Goal: Task Accomplishment & Management: Complete application form

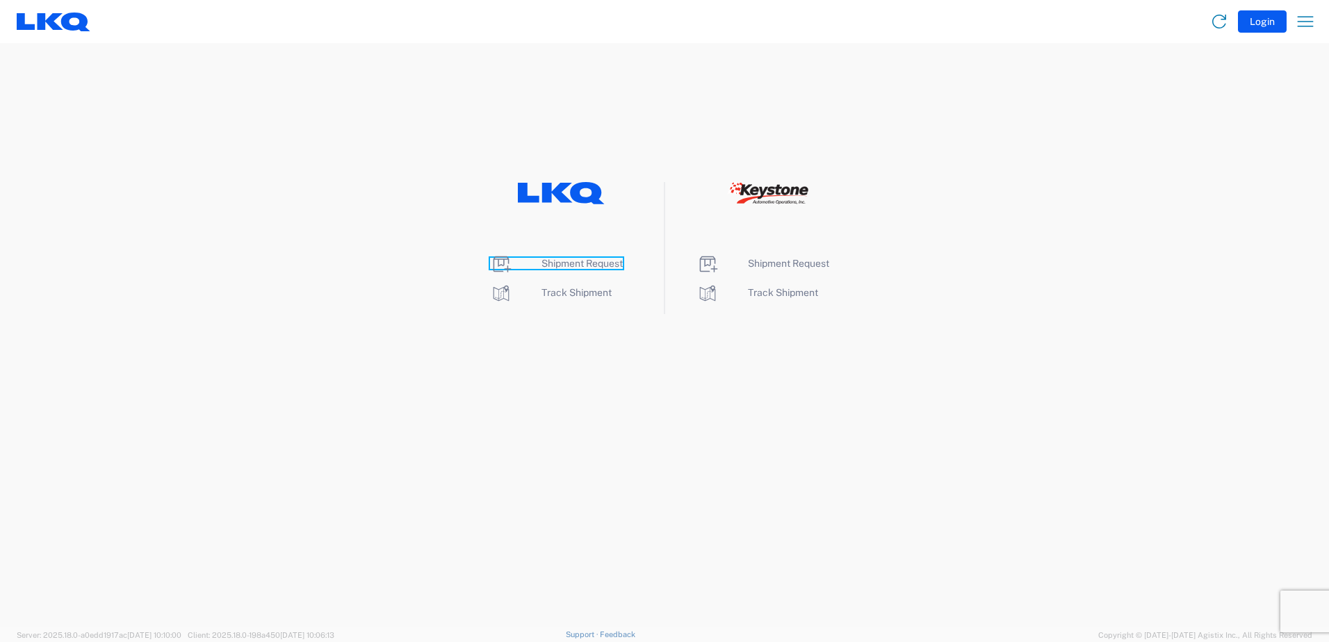
click at [565, 266] on span "Shipment Request" at bounding box center [582, 263] width 81 height 11
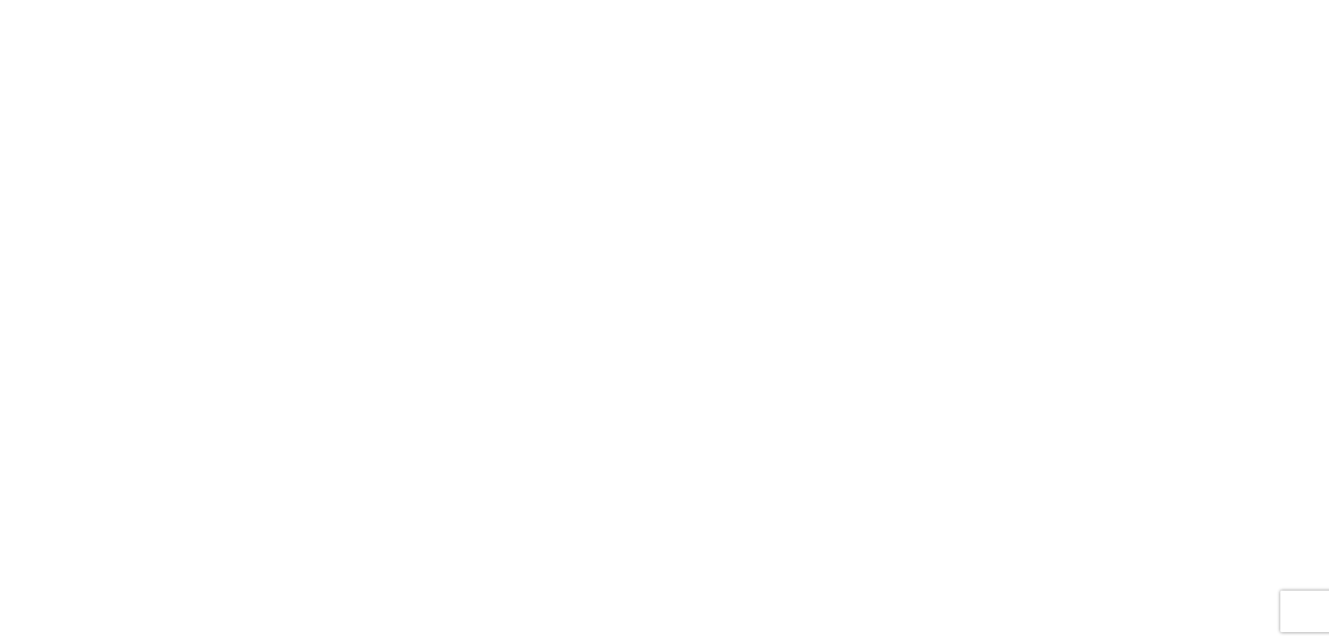
select select "FULL"
select select "LBS"
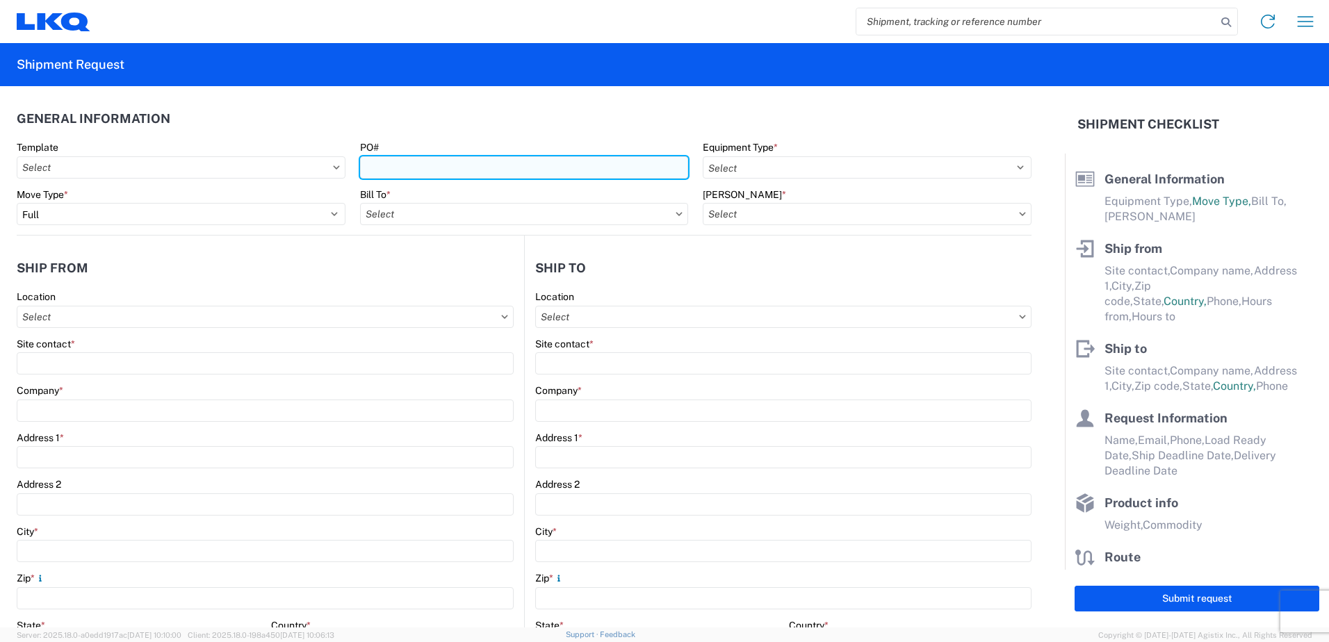
click at [455, 177] on input "PO#" at bounding box center [524, 167] width 329 height 22
type input "T31454"
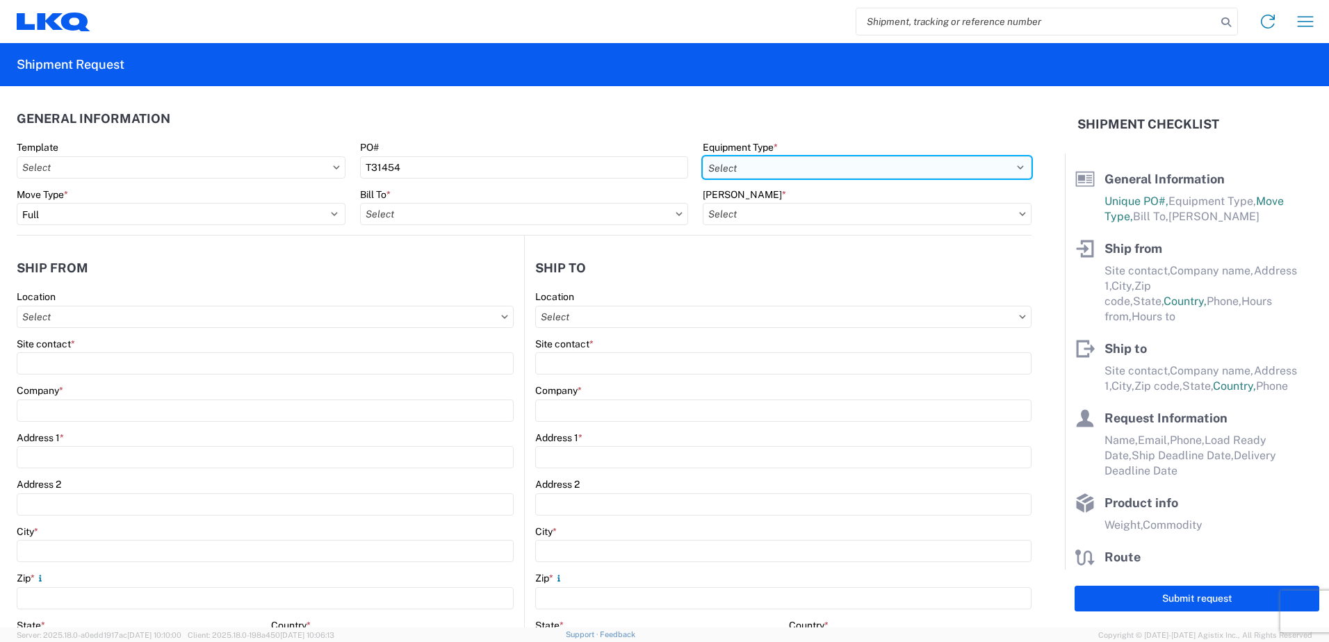
click at [800, 168] on select "Select 53’ Dry Van Flatbed Dropdeck (van) Lowboy (flatbed) Rail" at bounding box center [867, 167] width 329 height 22
select select "STDV"
click at [703, 156] on select "Select 53’ Dry Van Flatbed Dropdeck (van) Lowboy (flatbed) Rail" at bounding box center [867, 167] width 329 height 22
click at [572, 218] on input "Bill To *" at bounding box center [524, 214] width 329 height 22
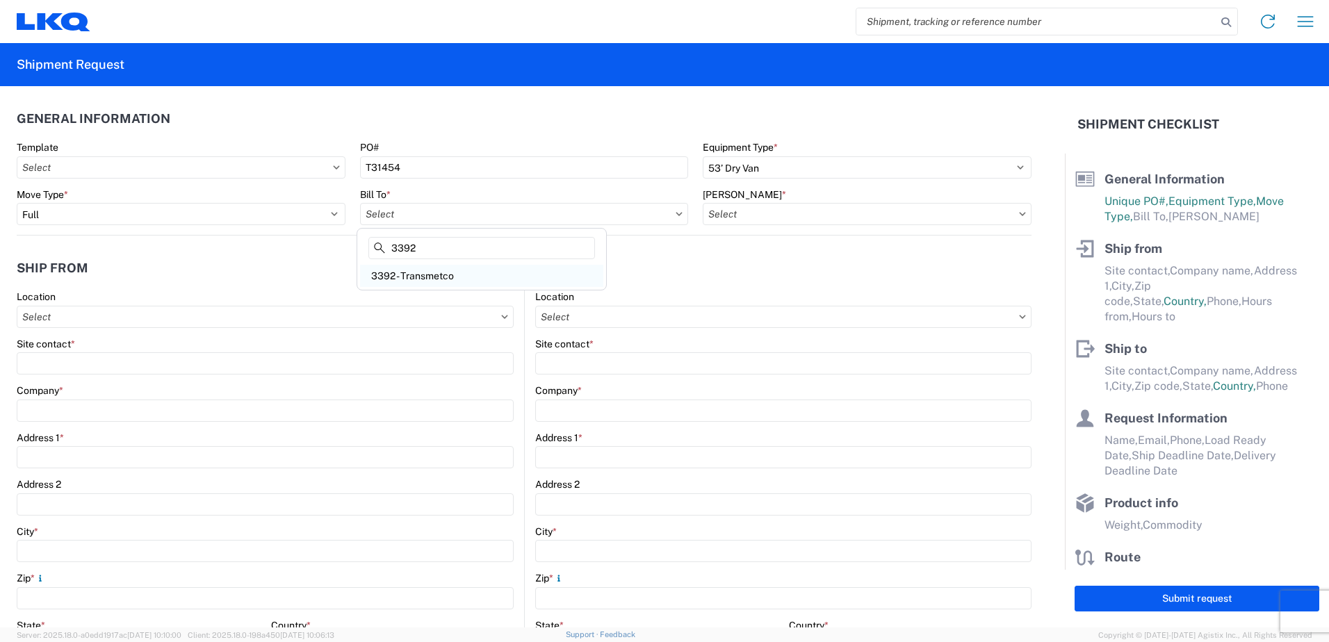
type input "3392"
click at [435, 275] on div "3392 - Transmetco" at bounding box center [481, 276] width 243 height 22
type input "3392 - Transmetco"
click at [1005, 216] on input "[PERSON_NAME] *" at bounding box center [867, 214] width 329 height 22
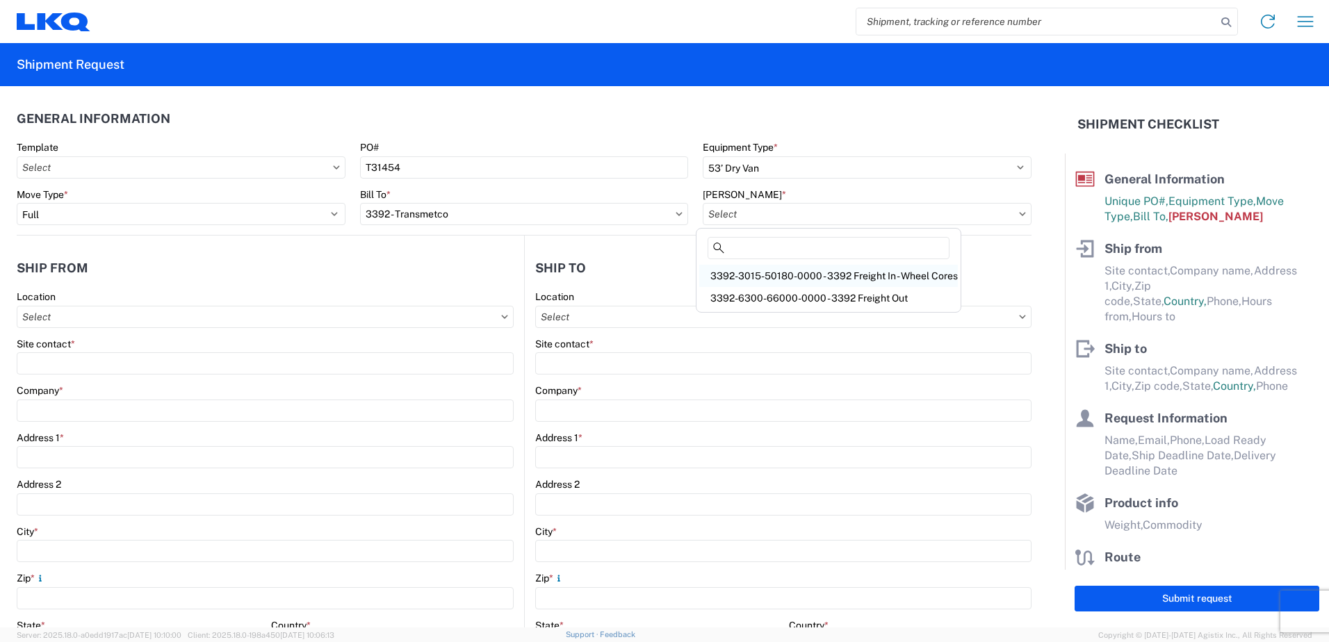
click at [882, 276] on div "3392-3015-50180-0000 - 3392 Freight In - Wheel Cores" at bounding box center [829, 276] width 259 height 22
type input "3392-3015-50180-0000 - 3392 Freight In - Wheel Cores"
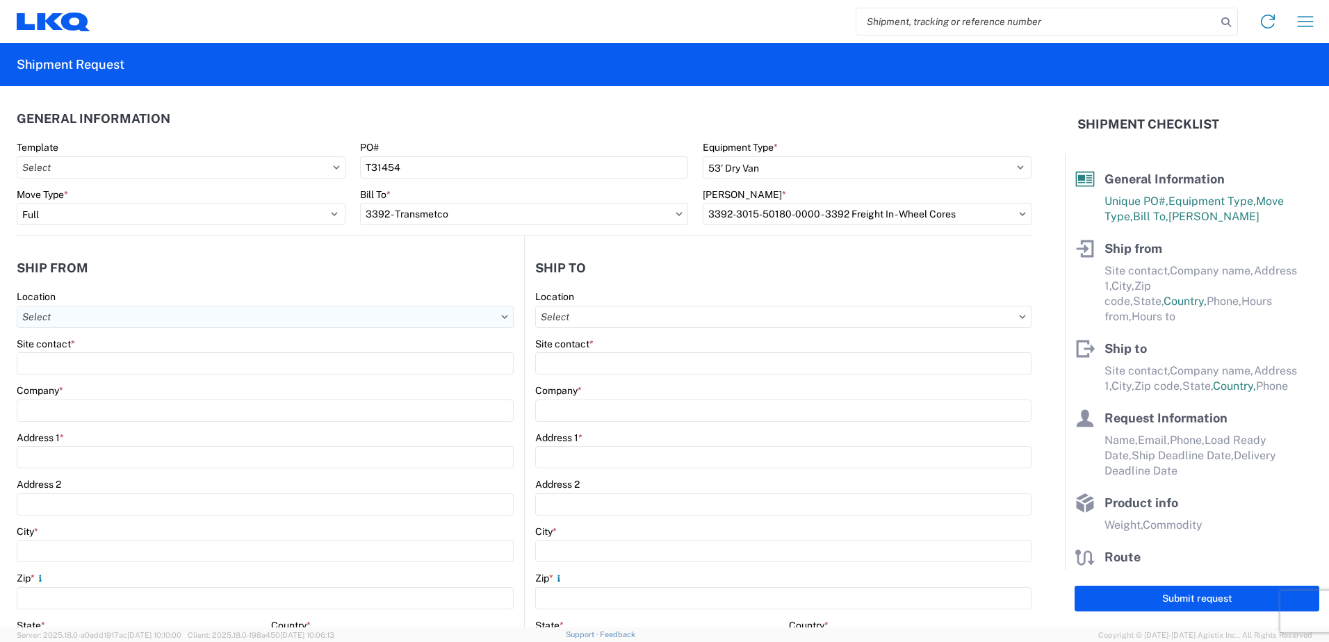
click at [75, 317] on input "Location" at bounding box center [265, 317] width 497 height 22
type input "1530"
click at [88, 382] on div "1530 - LKQ Viking Auto Salvage" at bounding box center [141, 379] width 243 height 22
type input "1530 - LKQ Viking Auto Salvage"
type input "LKQ Corporation"
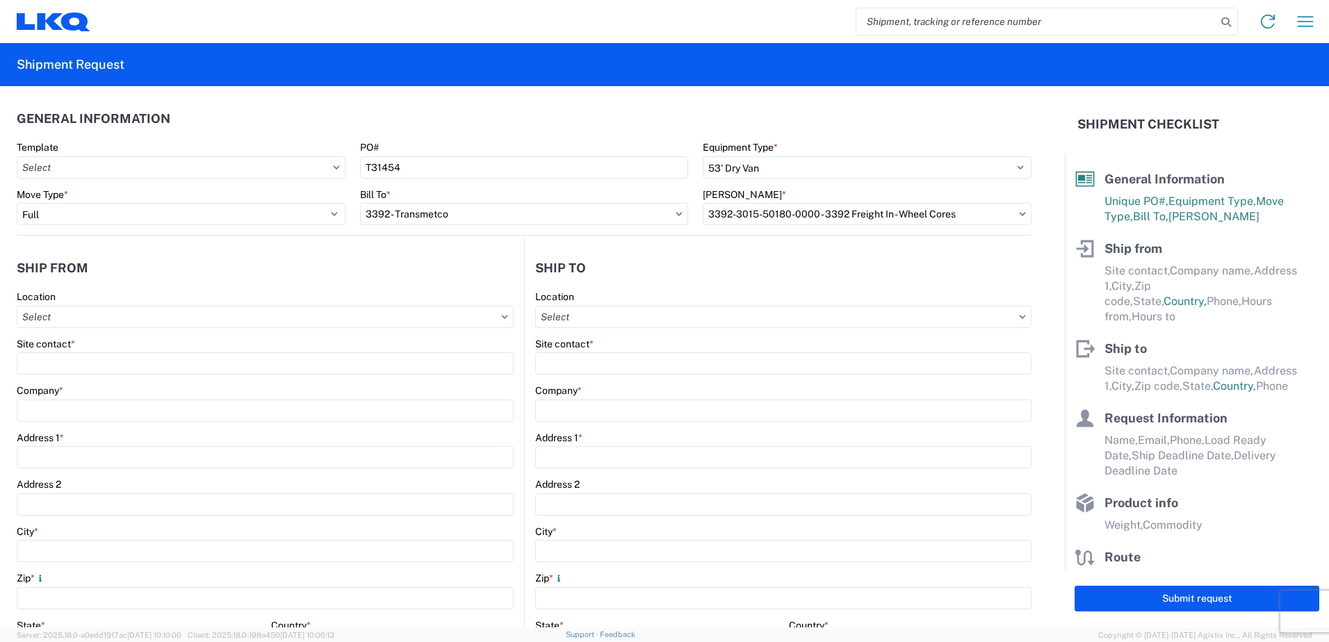
type input "[STREET_ADDRESS]"
type input "[GEOGRAPHIC_DATA]"
type input "55057"
select select "MN"
select select "US"
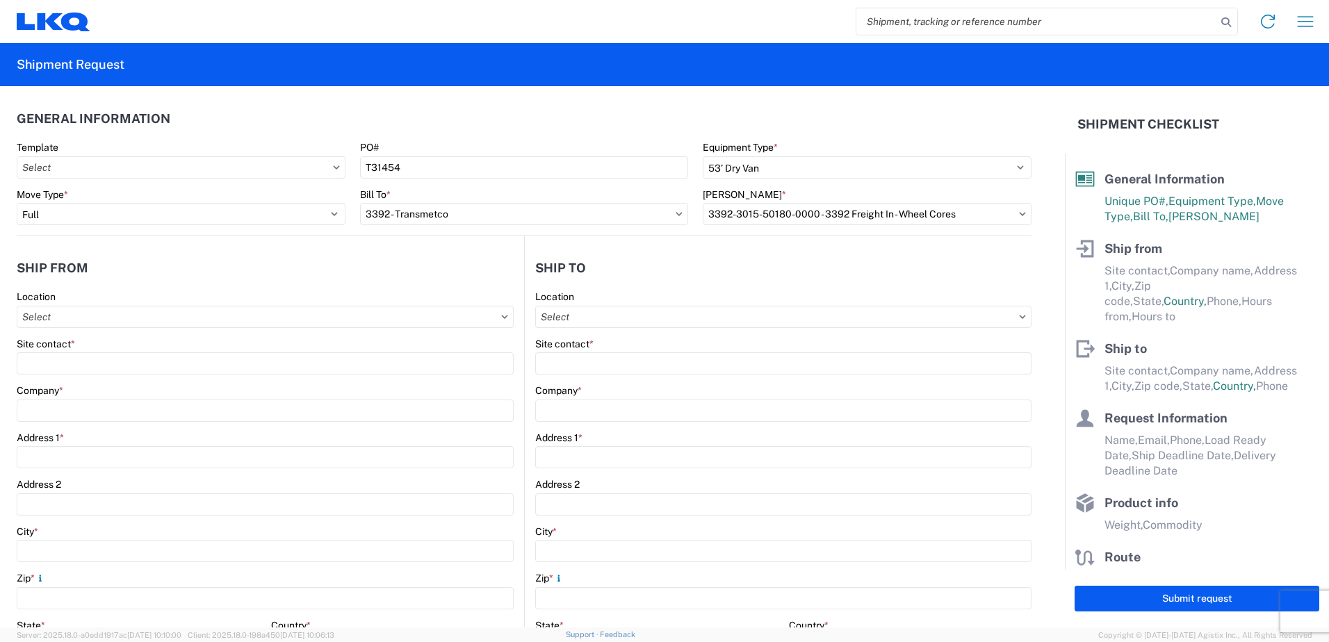
type input "[PHONE_NUMBER]"
type input "07:00"
type input "15:00"
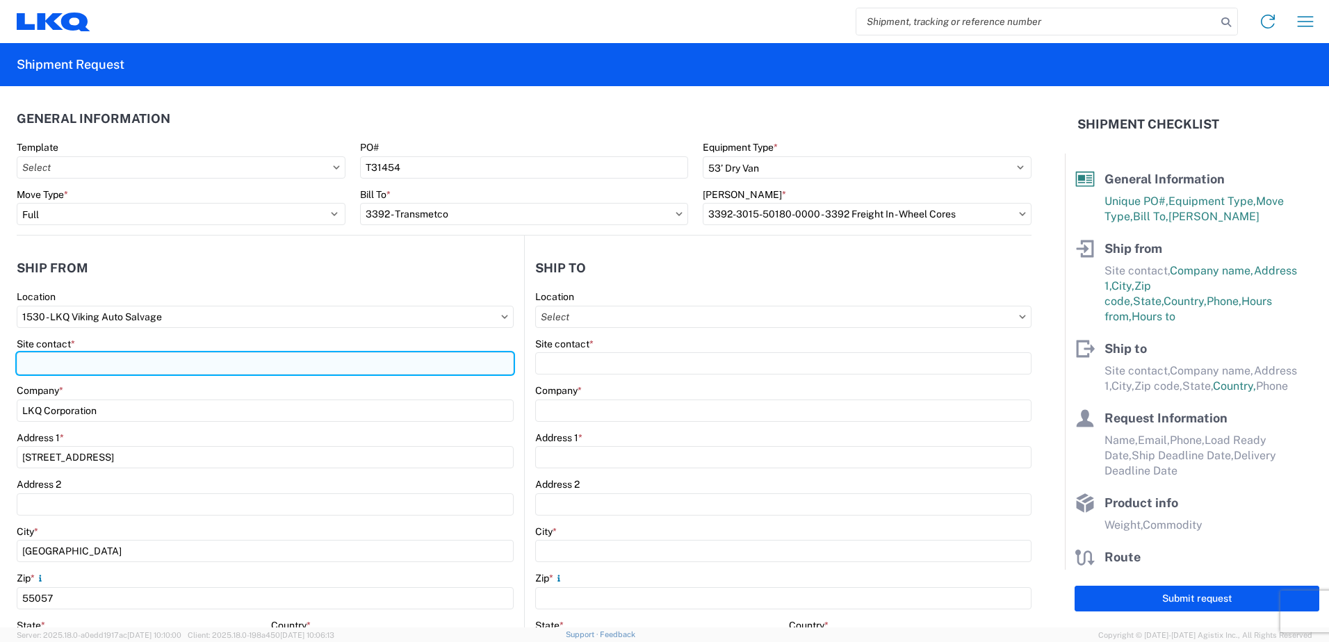
click at [86, 369] on input "Site contact *" at bounding box center [265, 364] width 497 height 22
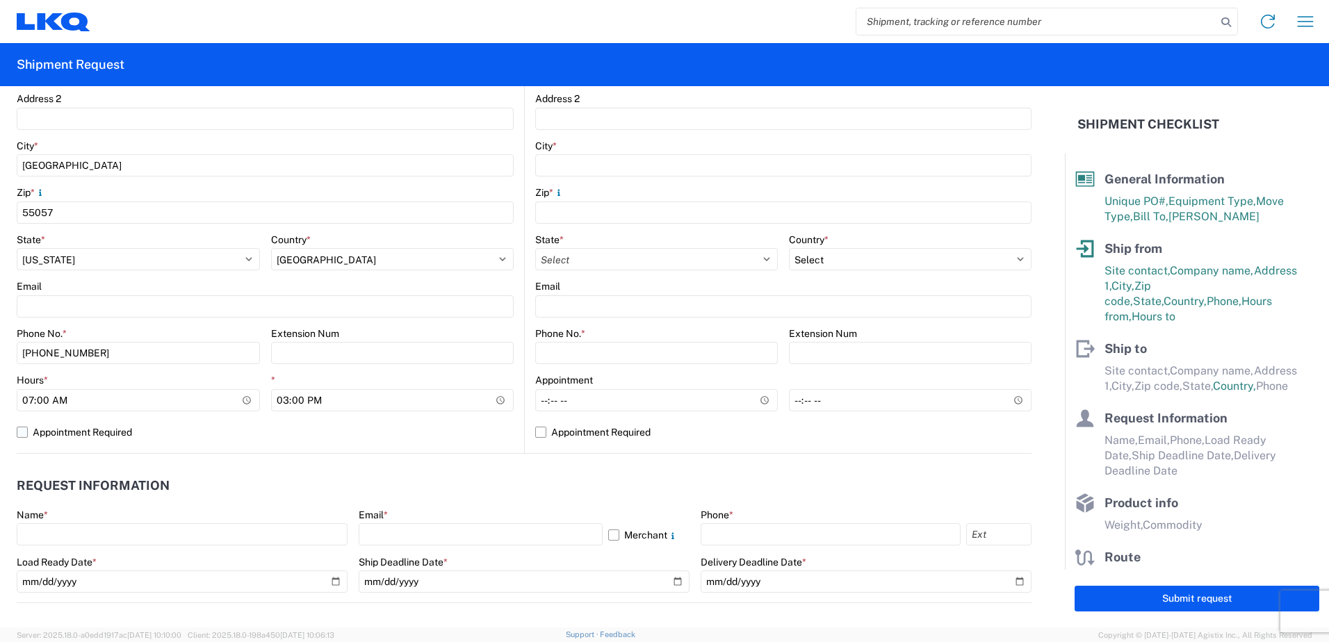
scroll to position [417, 0]
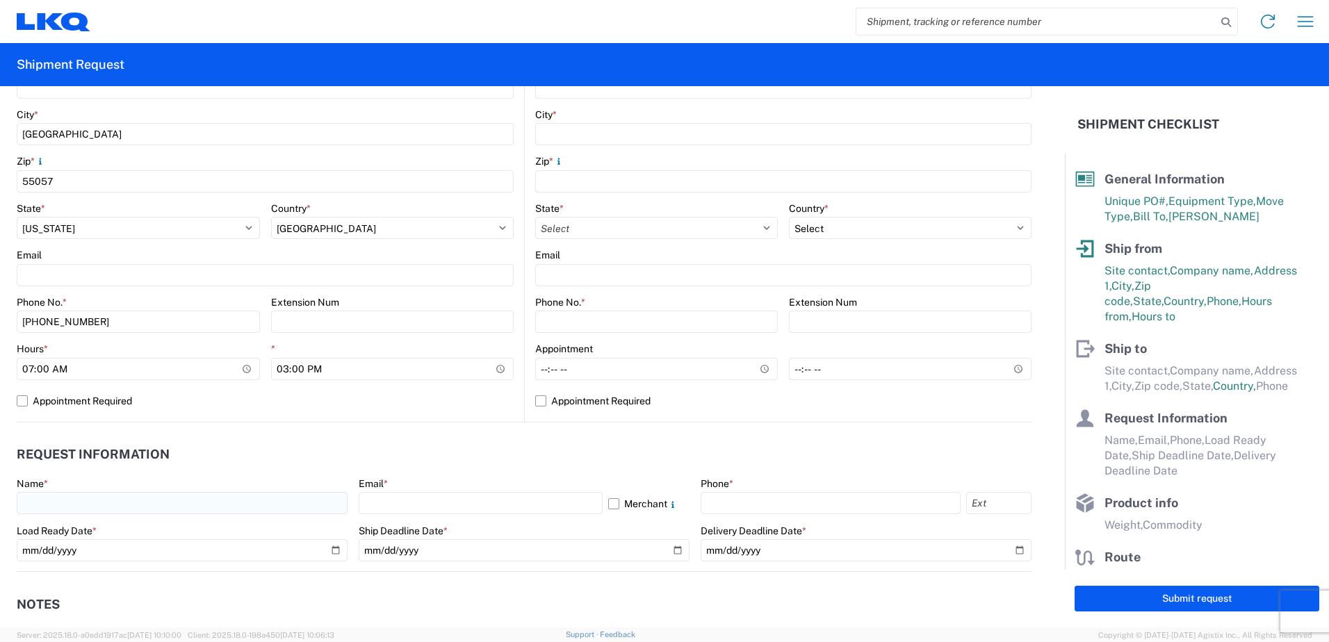
type input "[PERSON_NAME]"
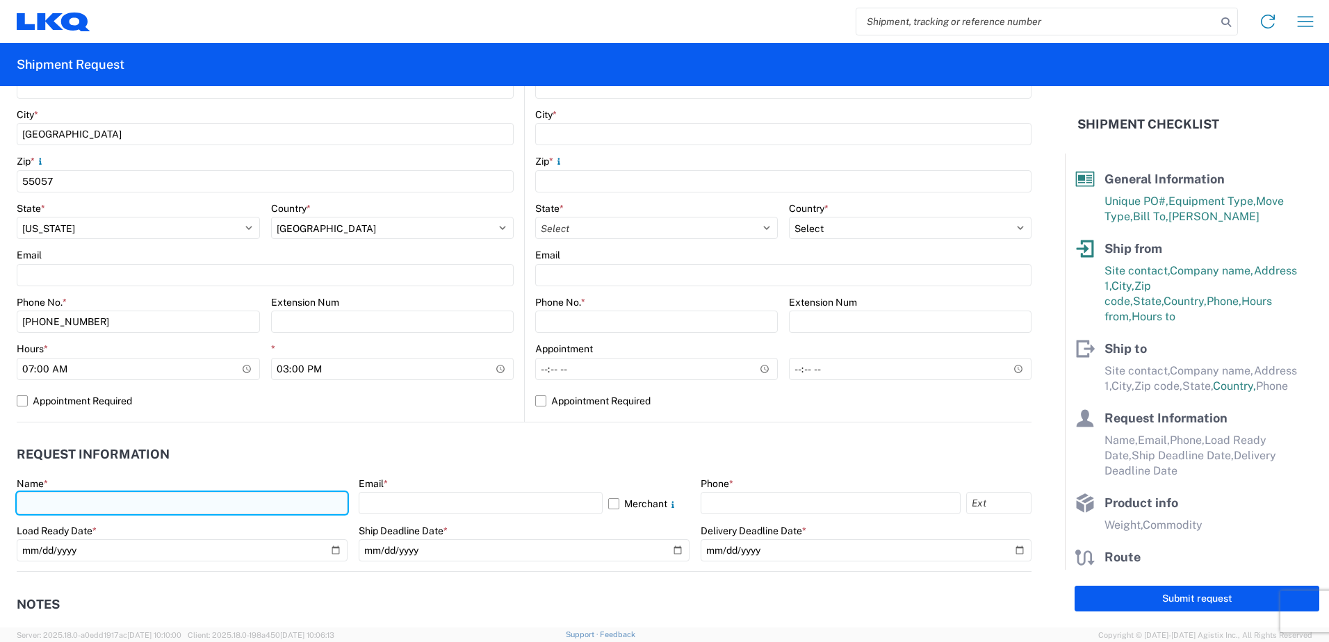
click at [63, 506] on input "text" at bounding box center [182, 503] width 331 height 22
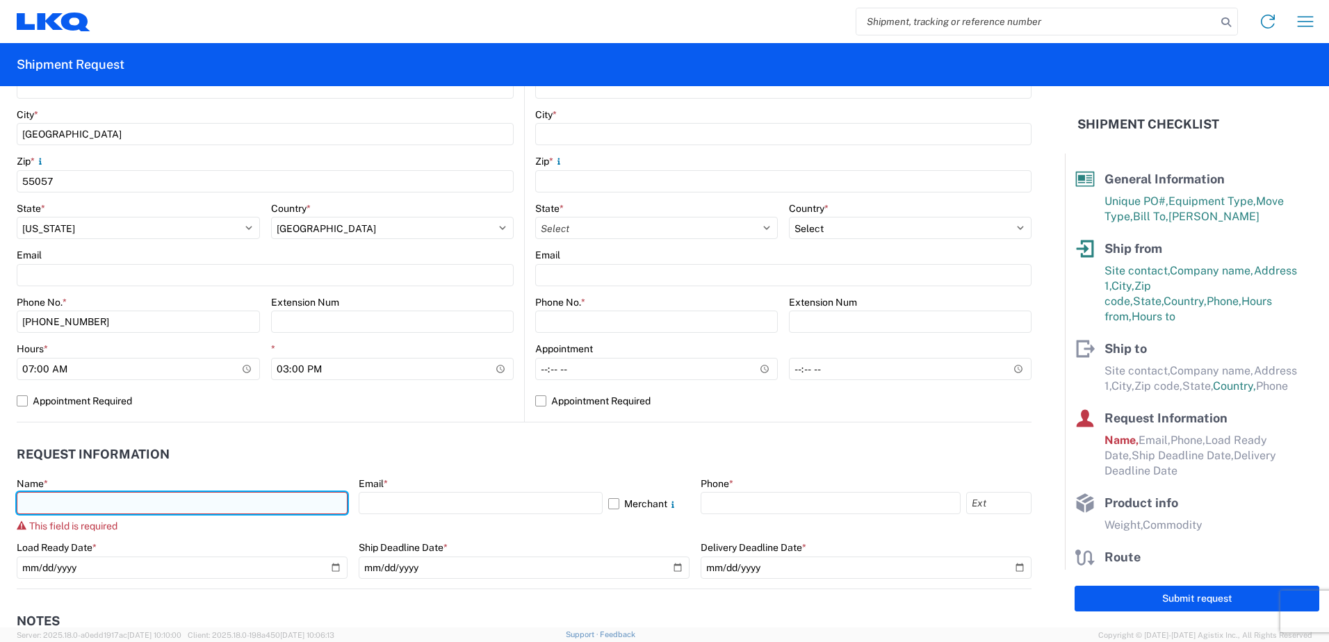
click at [70, 501] on input "text" at bounding box center [182, 503] width 331 height 22
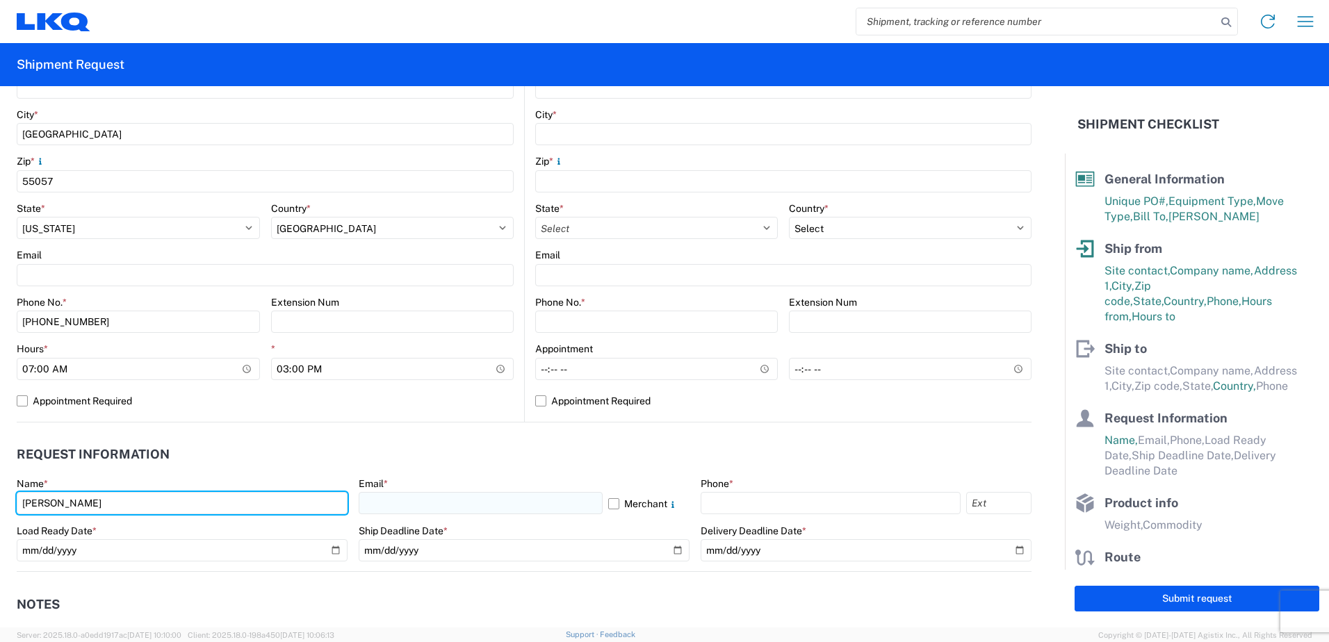
type input "[PERSON_NAME]"
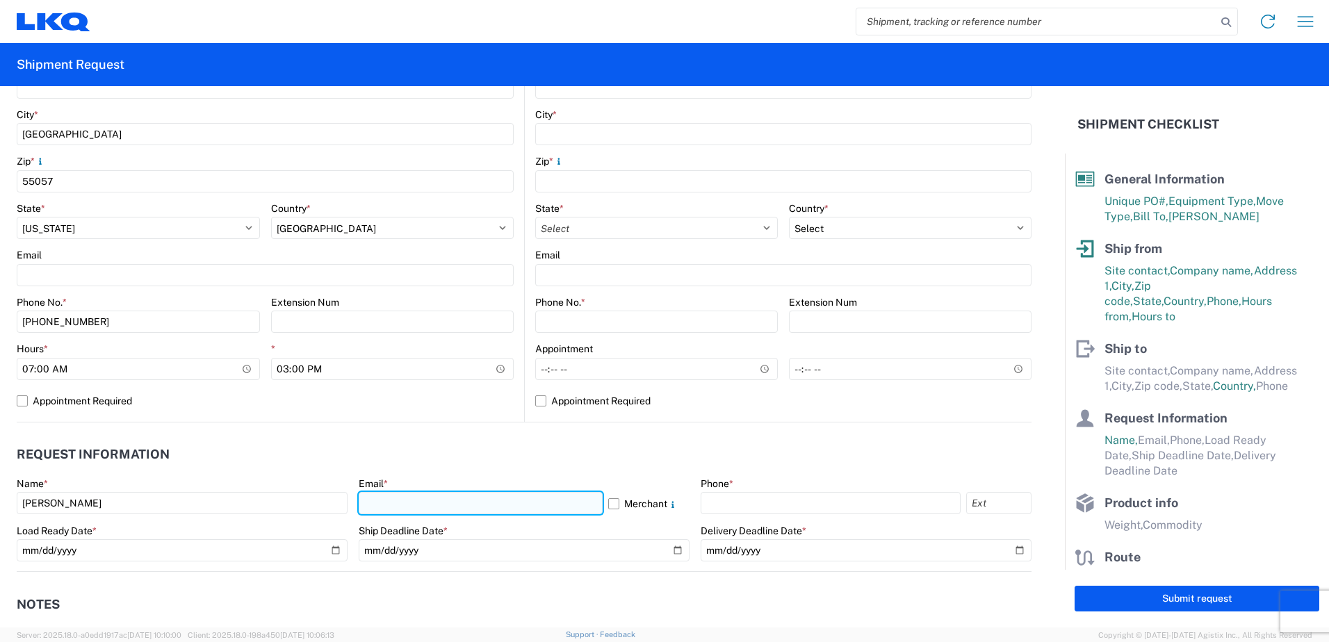
click at [394, 506] on input "text" at bounding box center [481, 503] width 244 height 22
type input "[EMAIL_ADDRESS][DOMAIN_NAME]"
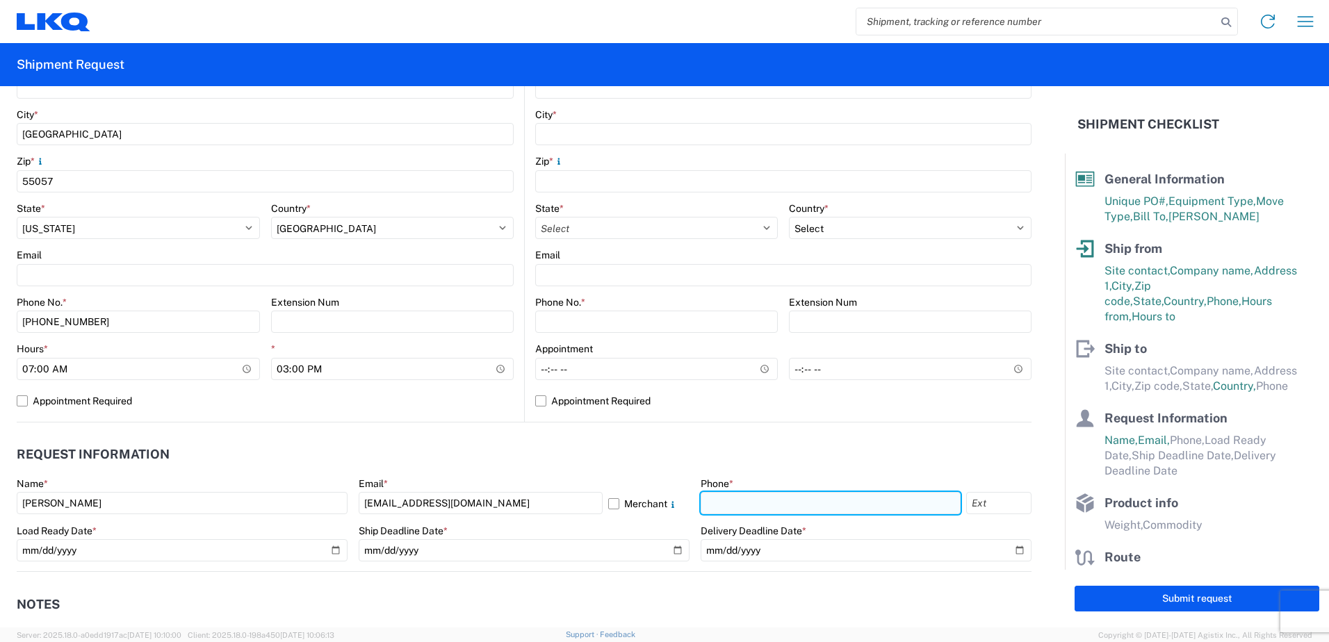
click at [763, 501] on input "text" at bounding box center [831, 503] width 260 height 22
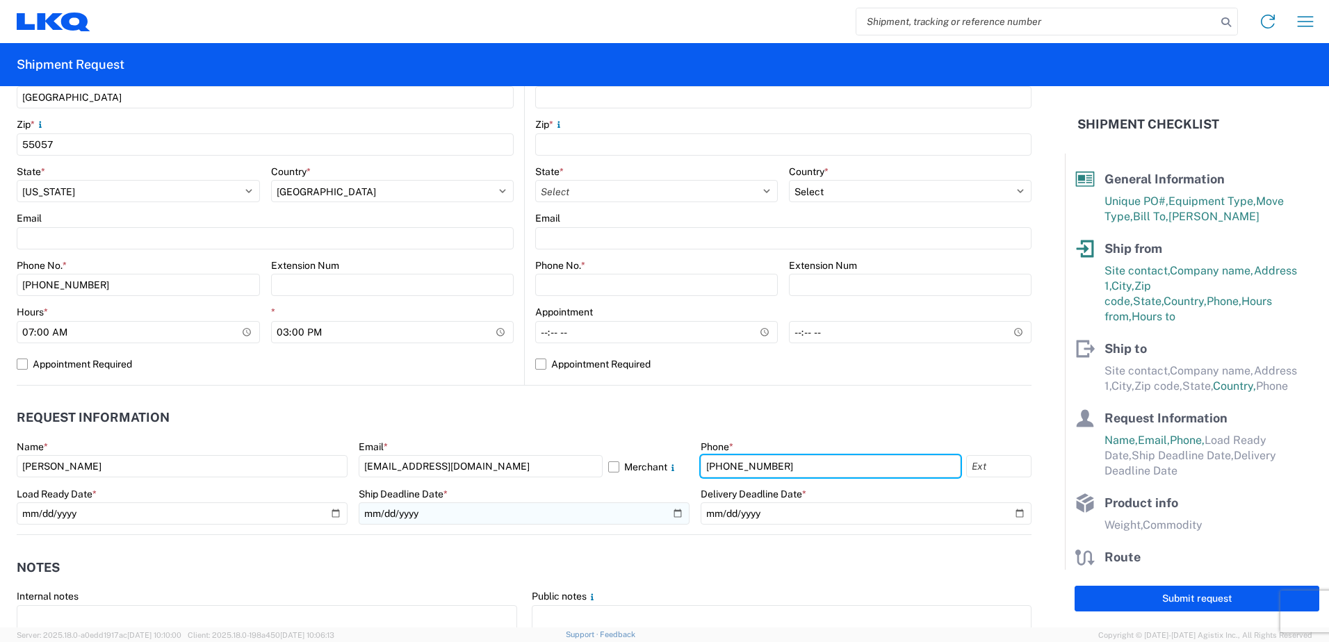
scroll to position [487, 0]
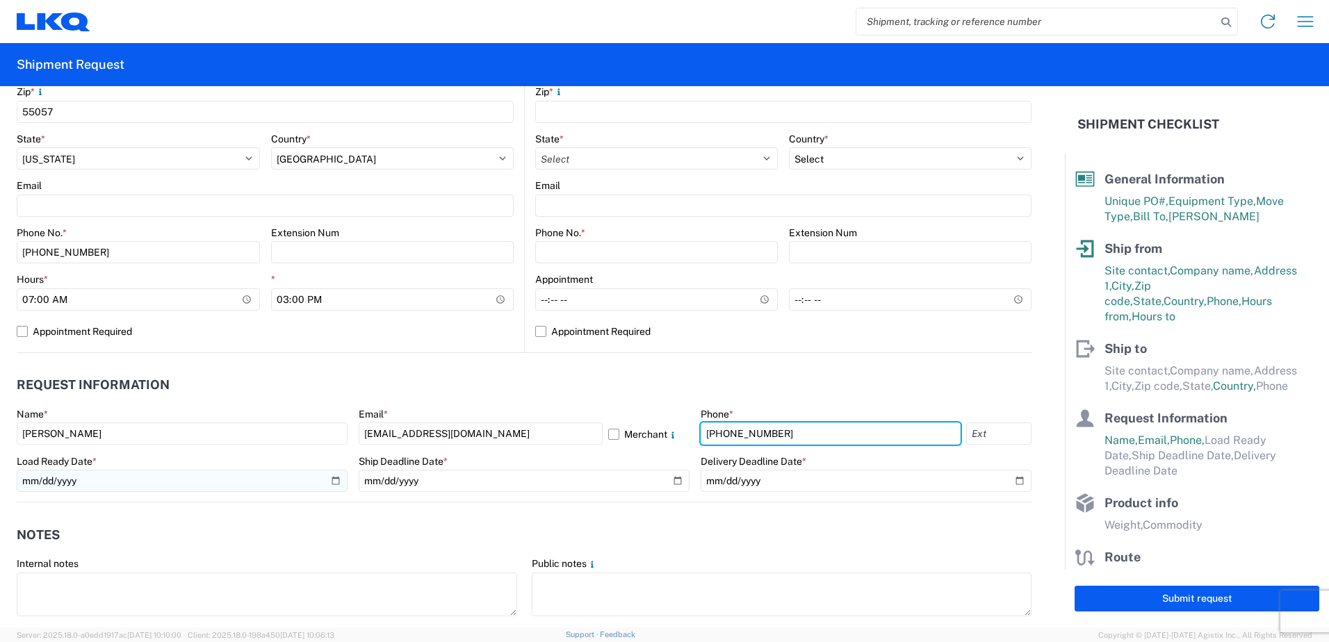
type input "[PHONE_NUMBER]"
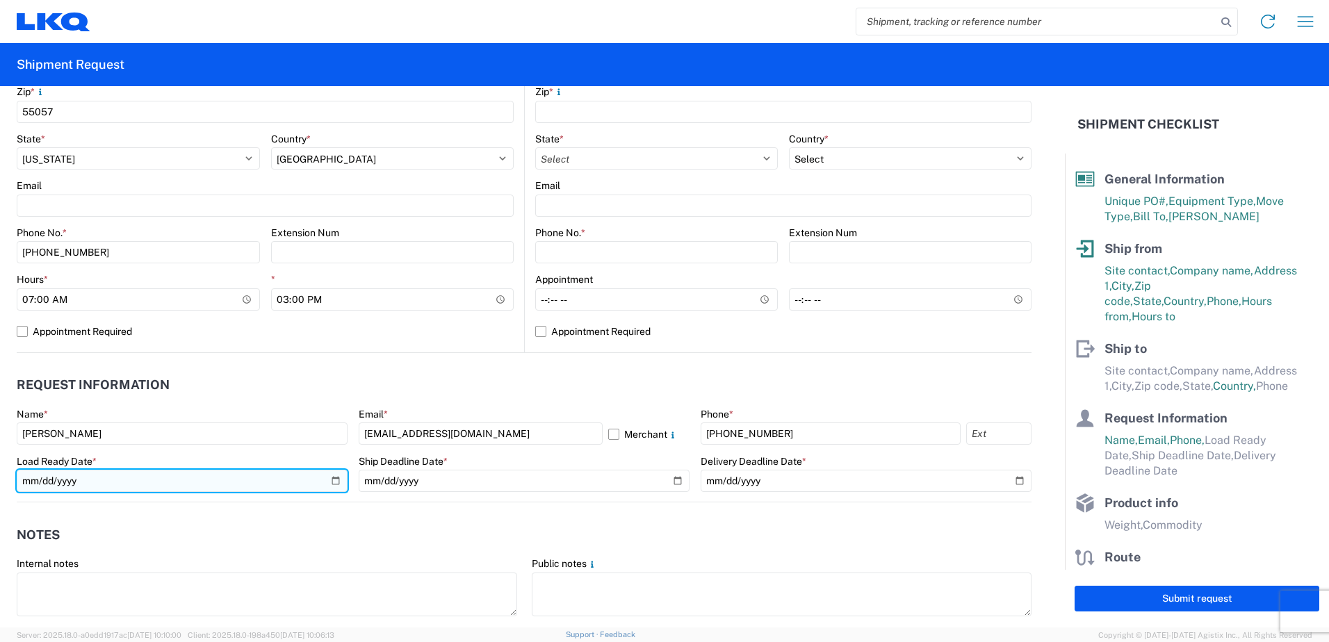
click at [330, 482] on input "date" at bounding box center [182, 481] width 331 height 22
type input "[DATE]"
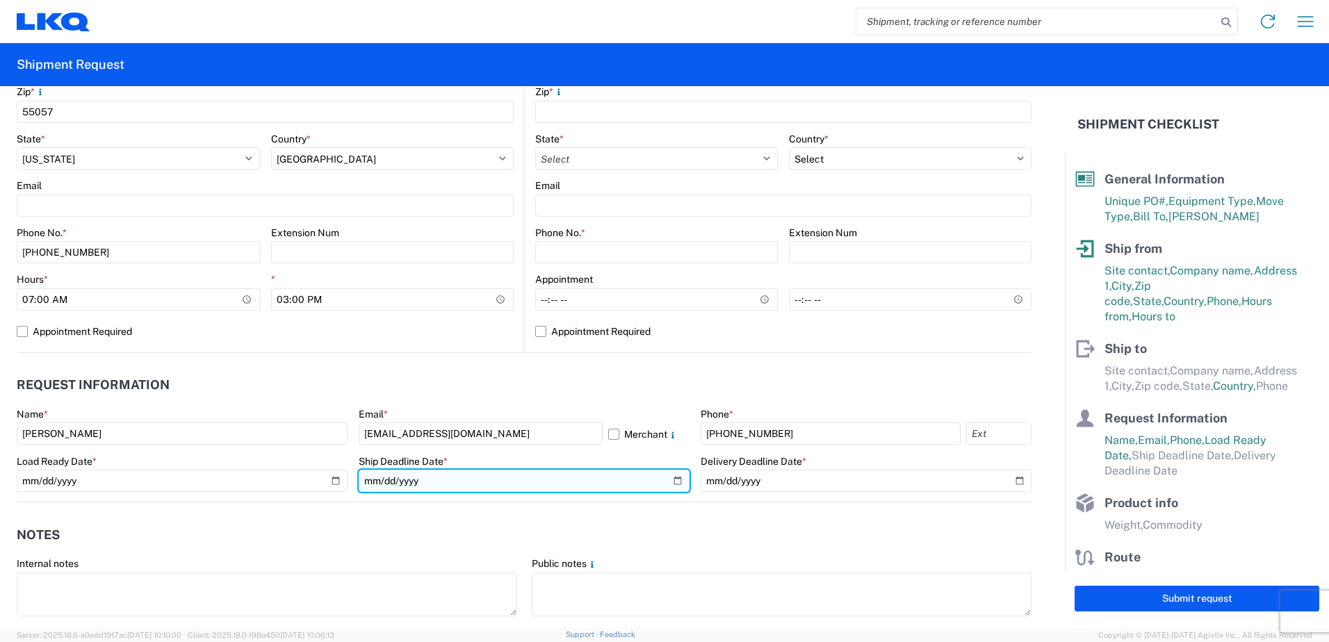
click at [521, 481] on input "date" at bounding box center [524, 481] width 331 height 22
click at [674, 476] on input "date" at bounding box center [524, 481] width 331 height 22
type input "[DATE]"
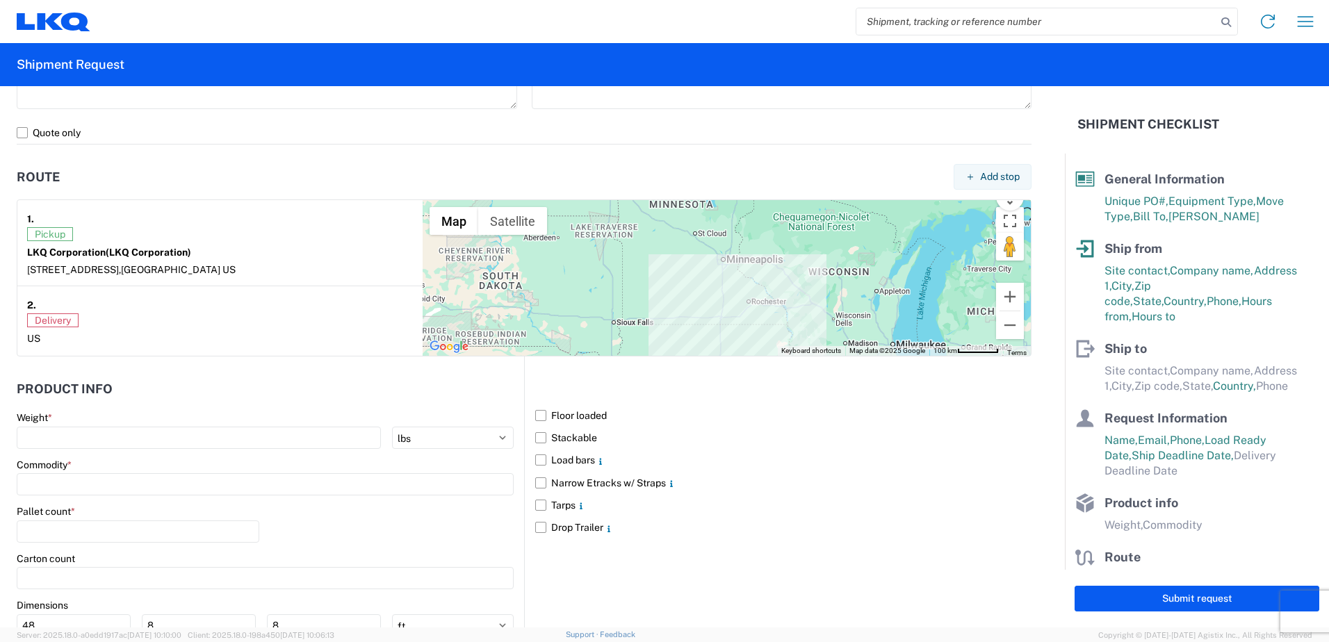
scroll to position [1110, 0]
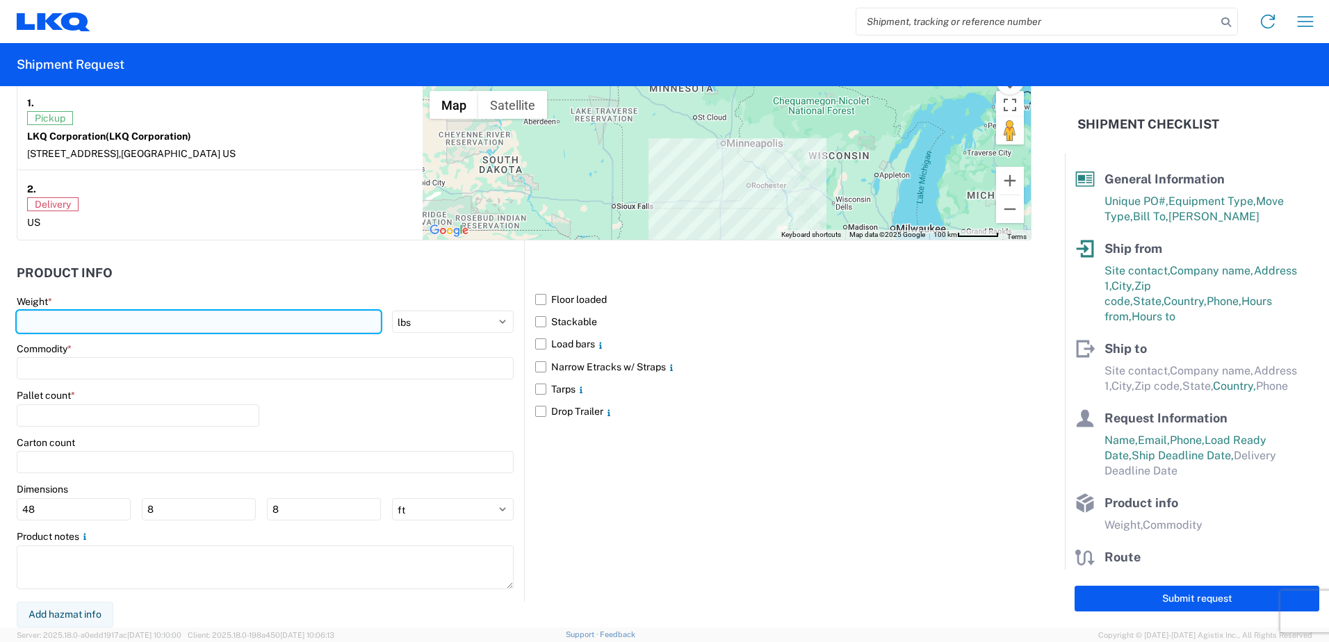
click at [271, 327] on input "number" at bounding box center [199, 322] width 364 height 22
type input "40000"
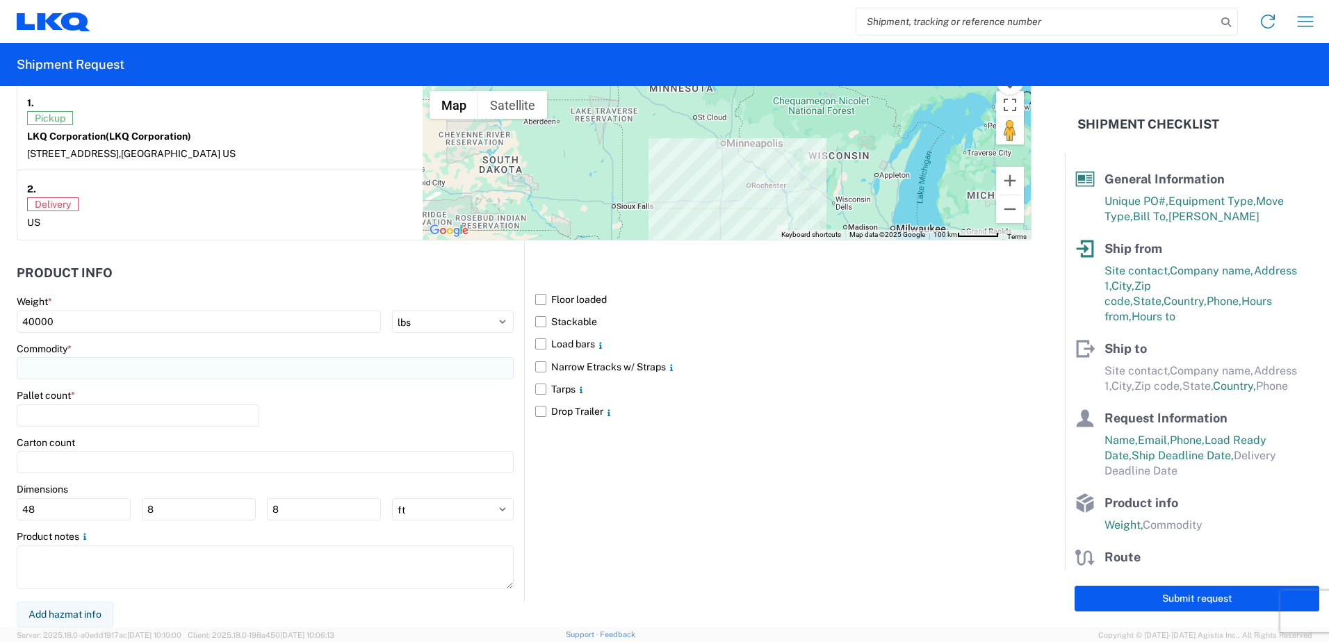
click at [150, 371] on input at bounding box center [265, 368] width 497 height 22
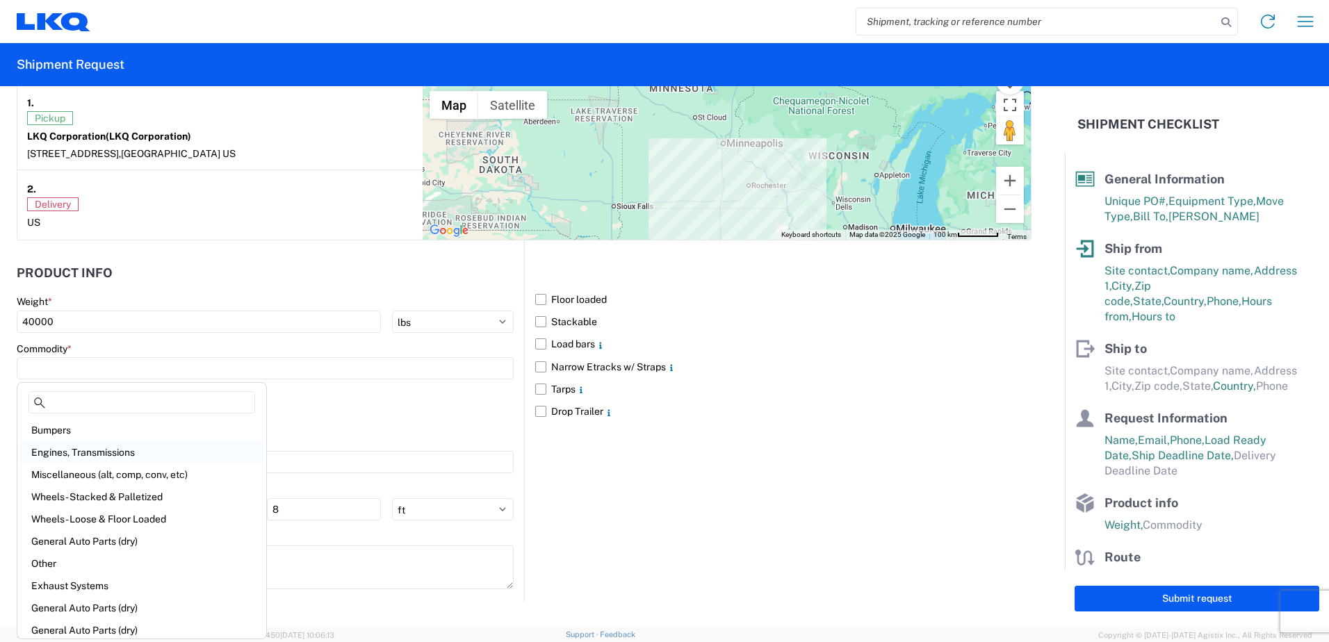
scroll to position [70, 0]
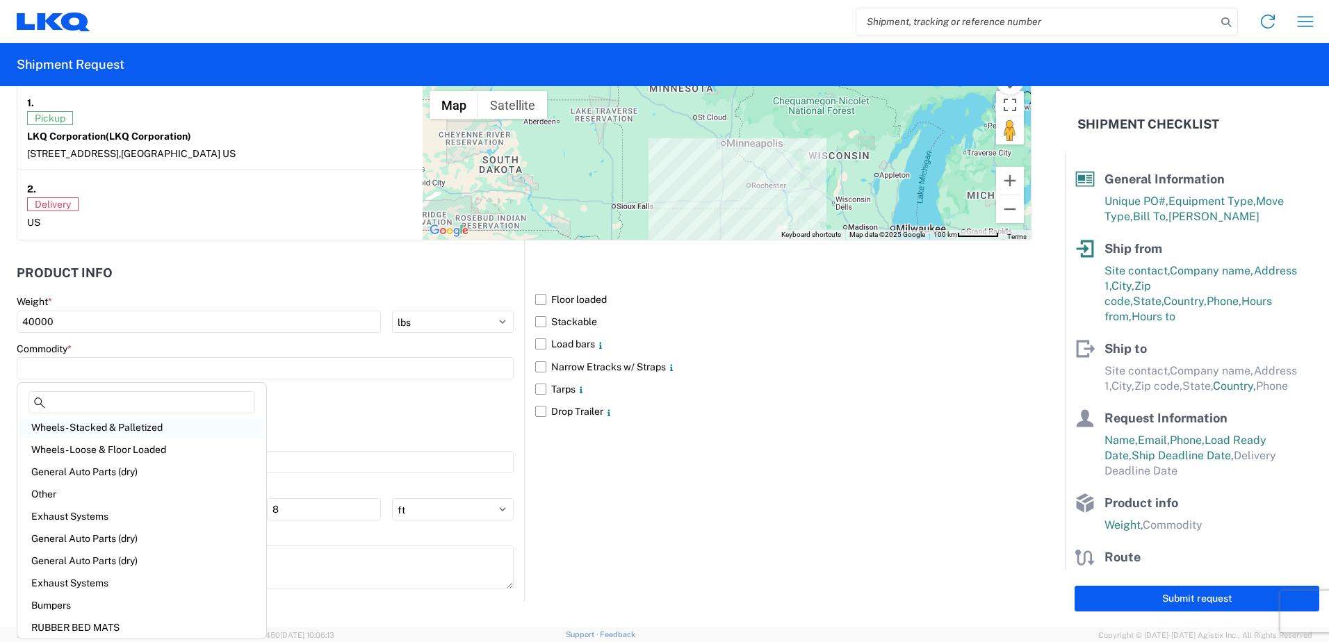
click at [102, 426] on div "Wheels - Stacked & Palletized" at bounding box center [141, 428] width 243 height 22
type input "Wheels - Stacked & Palletized"
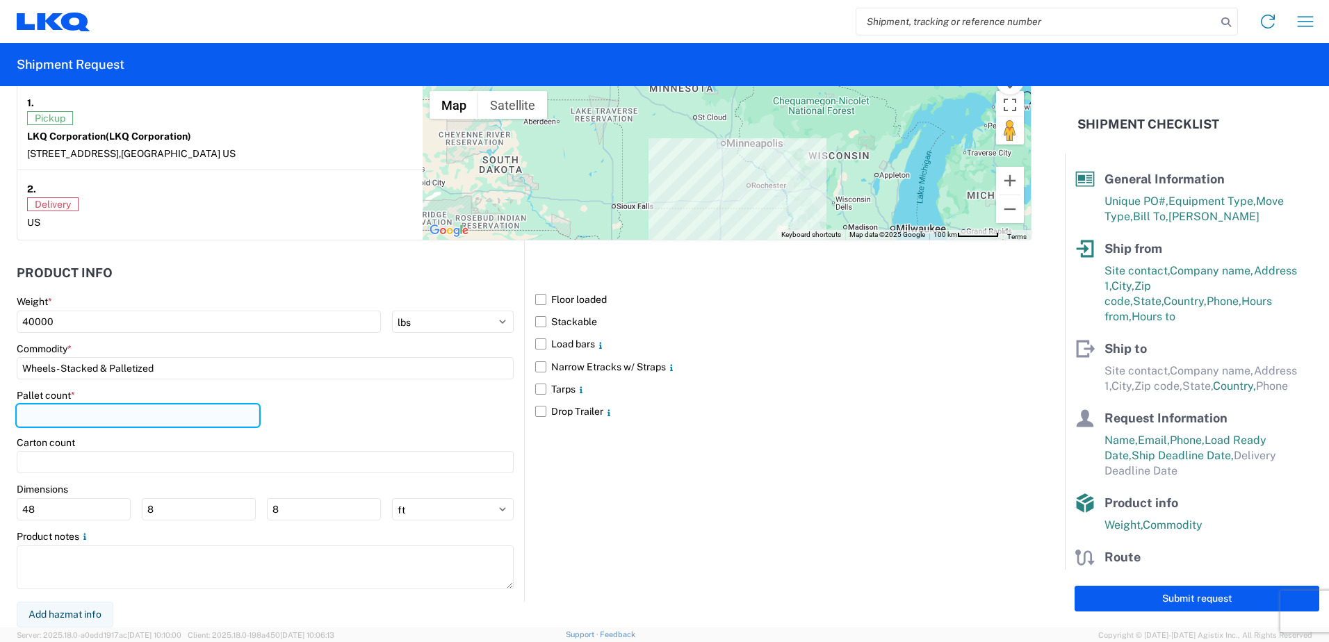
click at [93, 419] on input "number" at bounding box center [138, 416] width 243 height 22
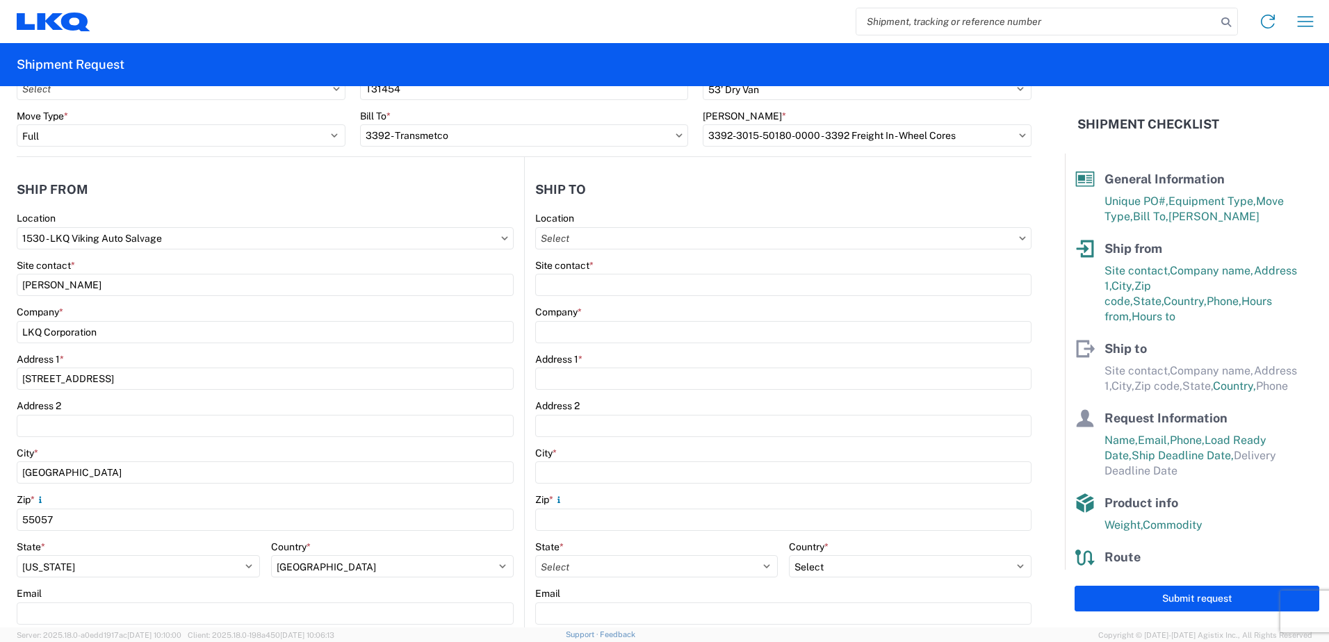
scroll to position [0, 0]
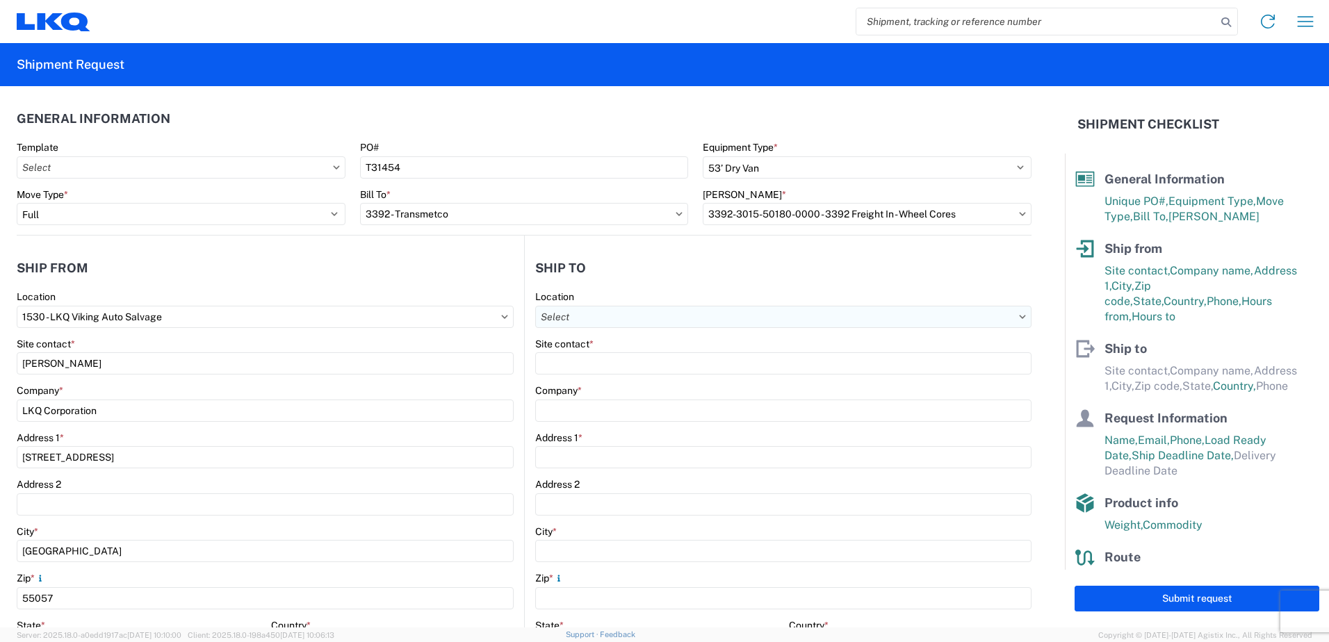
type input "48"
click at [883, 321] on input "Location" at bounding box center [783, 317] width 496 height 22
type input "3392"
click at [617, 379] on div "3392 - Transmetco" at bounding box center [655, 379] width 243 height 22
type input "3392 - Transmetco"
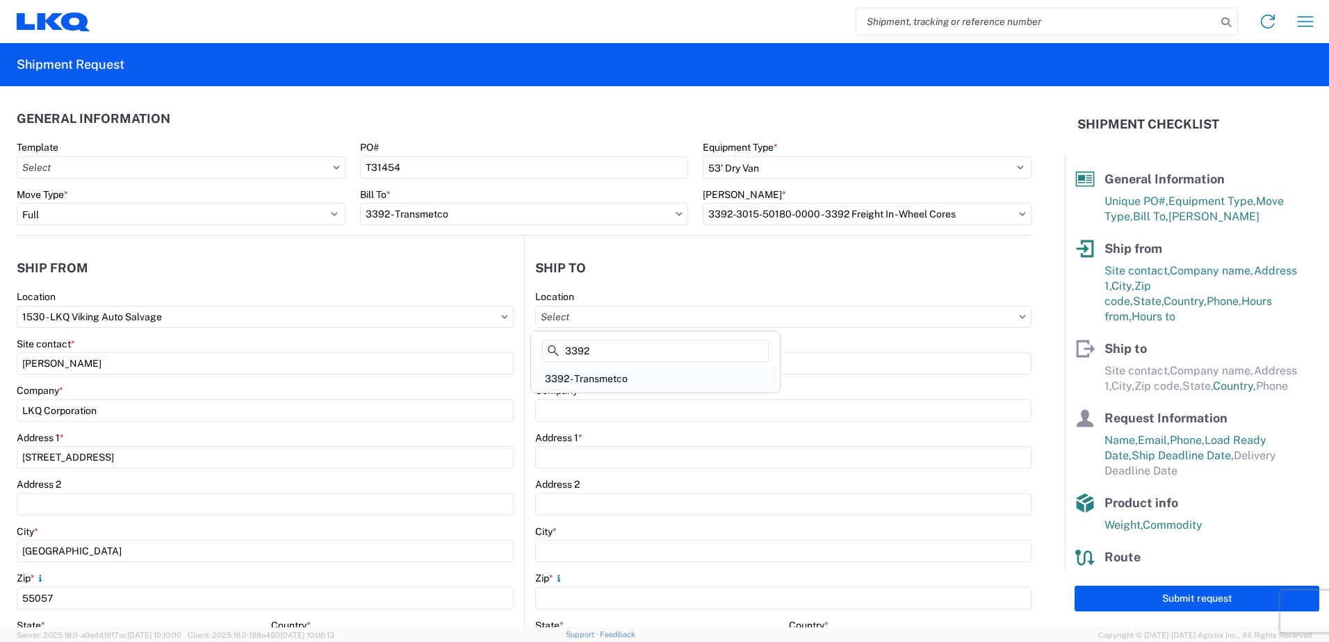
type input "LKQ Corporation"
type input "[STREET_ADDRESS]"
type input "Huntington"
type input "46750"
select select "US"
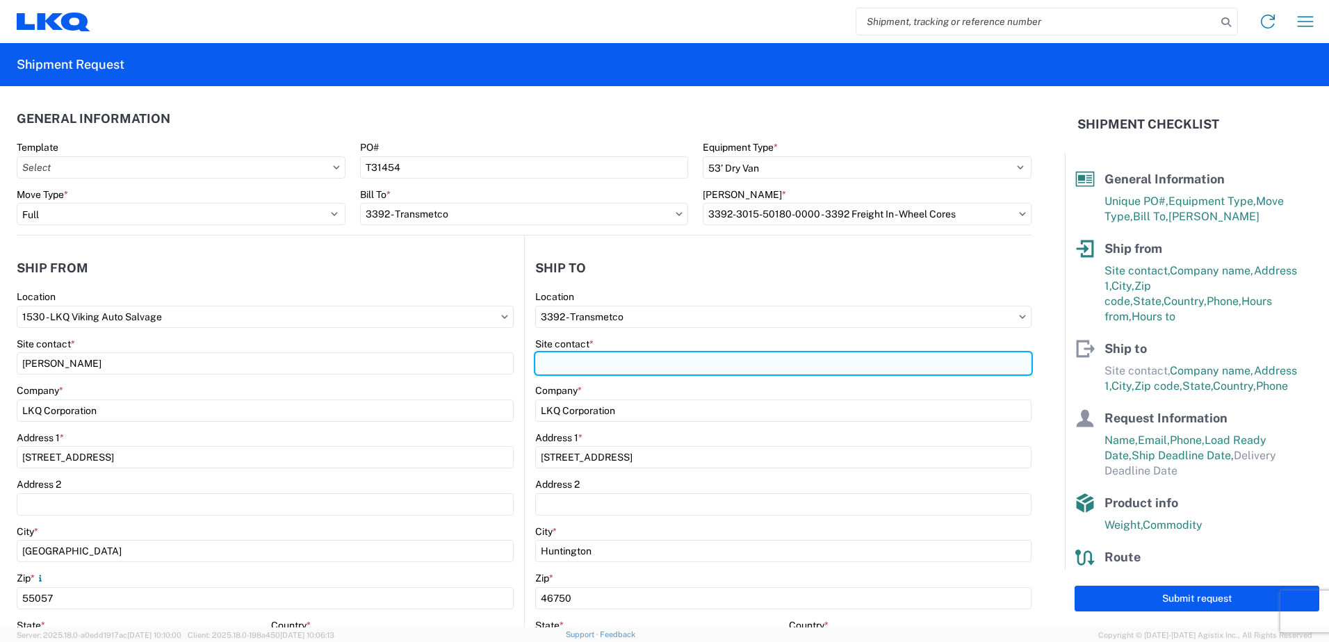
click at [592, 362] on input "Site contact *" at bounding box center [783, 364] width 496 height 22
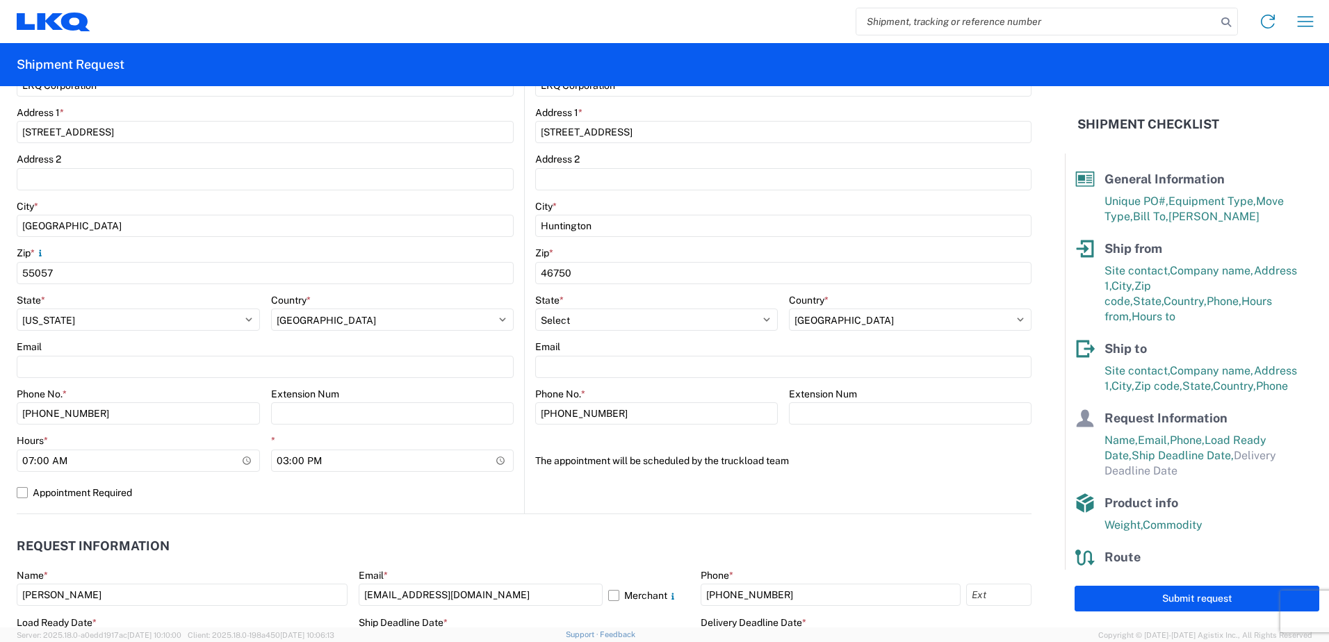
scroll to position [348, 0]
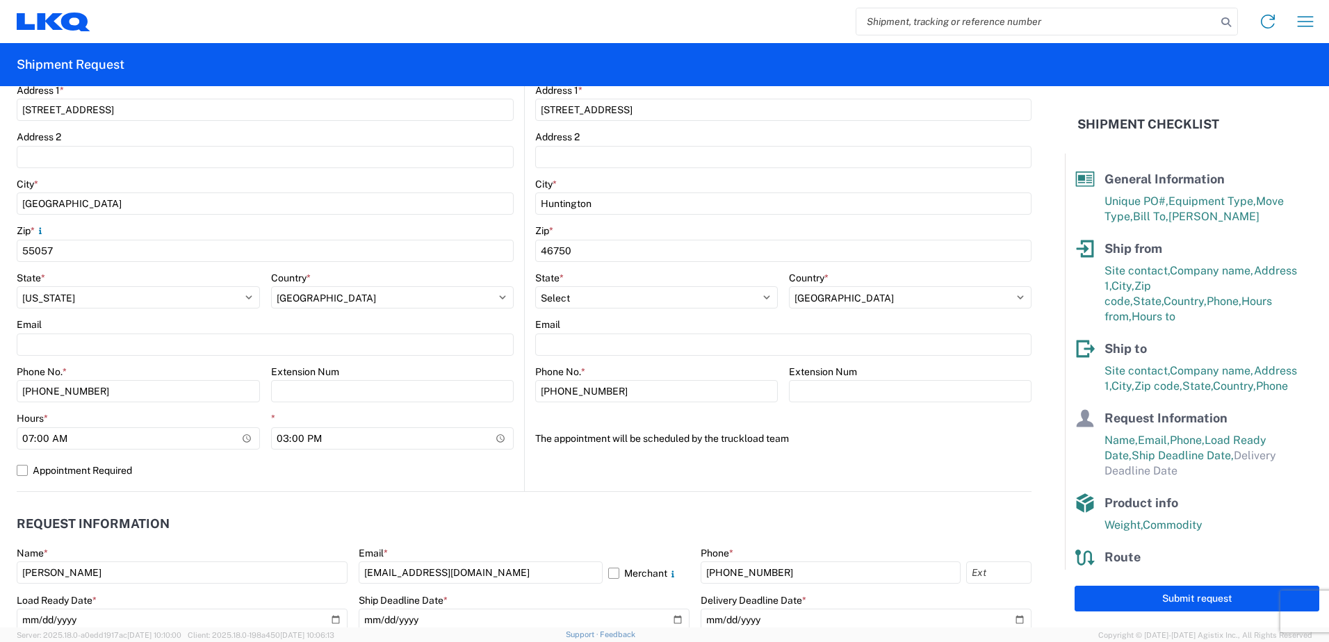
type input "Dispatch"
click at [955, 460] on agx-form-section "Ship to 3392 Location 3392 - Transmetco Site contact * Dispatch Company * LKQ C…" at bounding box center [778, 198] width 507 height 587
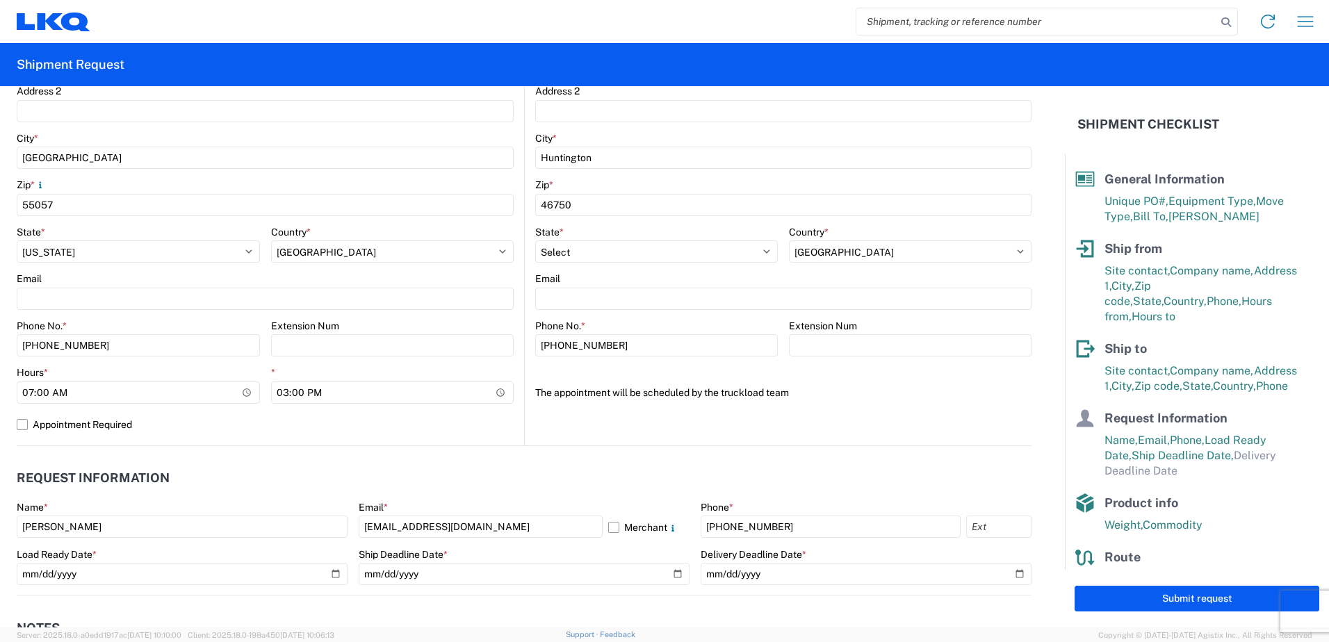
scroll to position [417, 0]
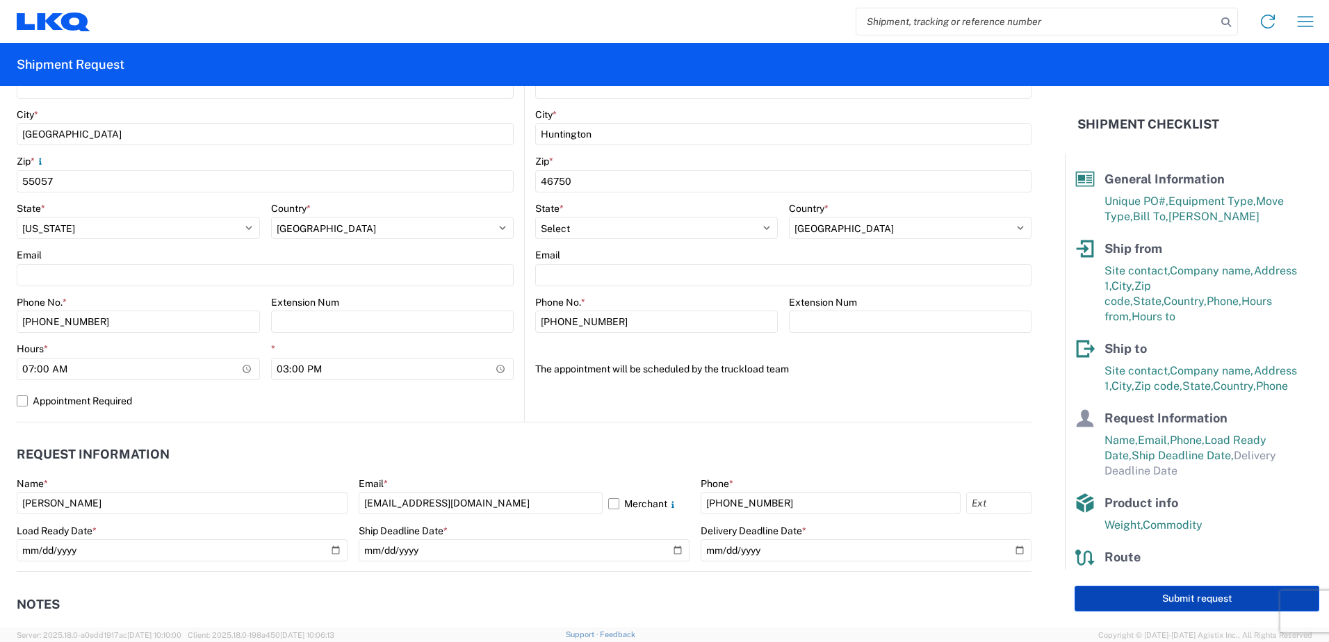
click at [1149, 597] on button "Submit request" at bounding box center [1197, 599] width 245 height 26
select select "US"
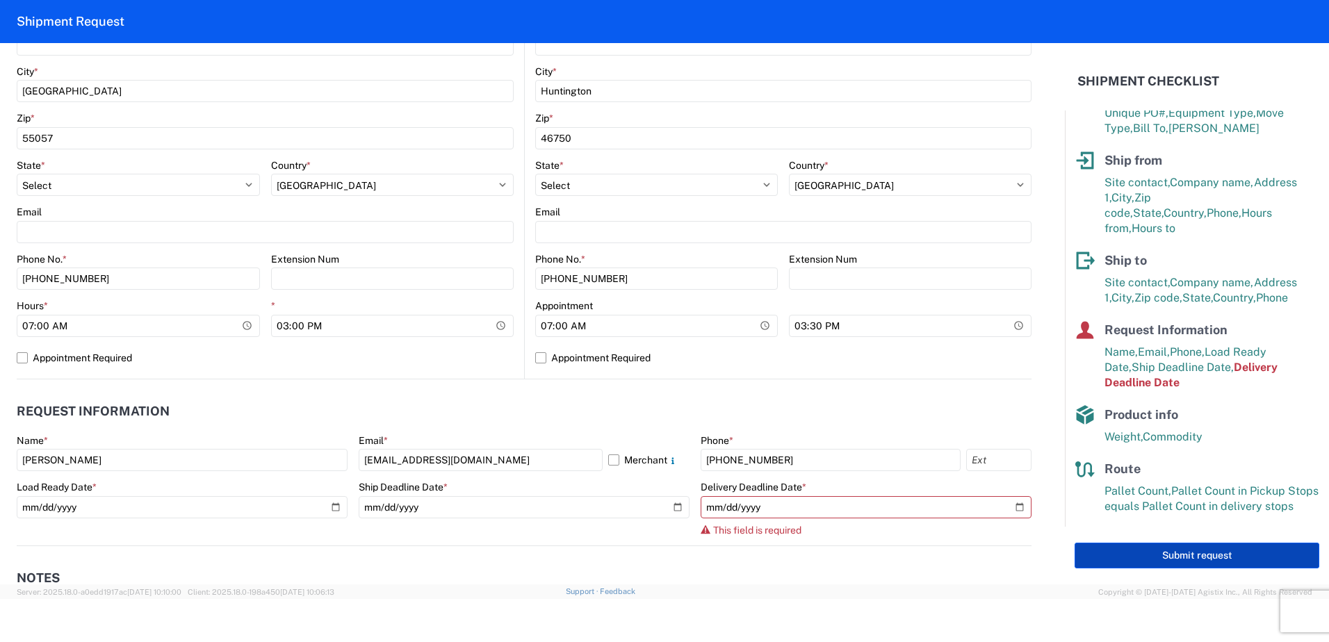
scroll to position [57, 0]
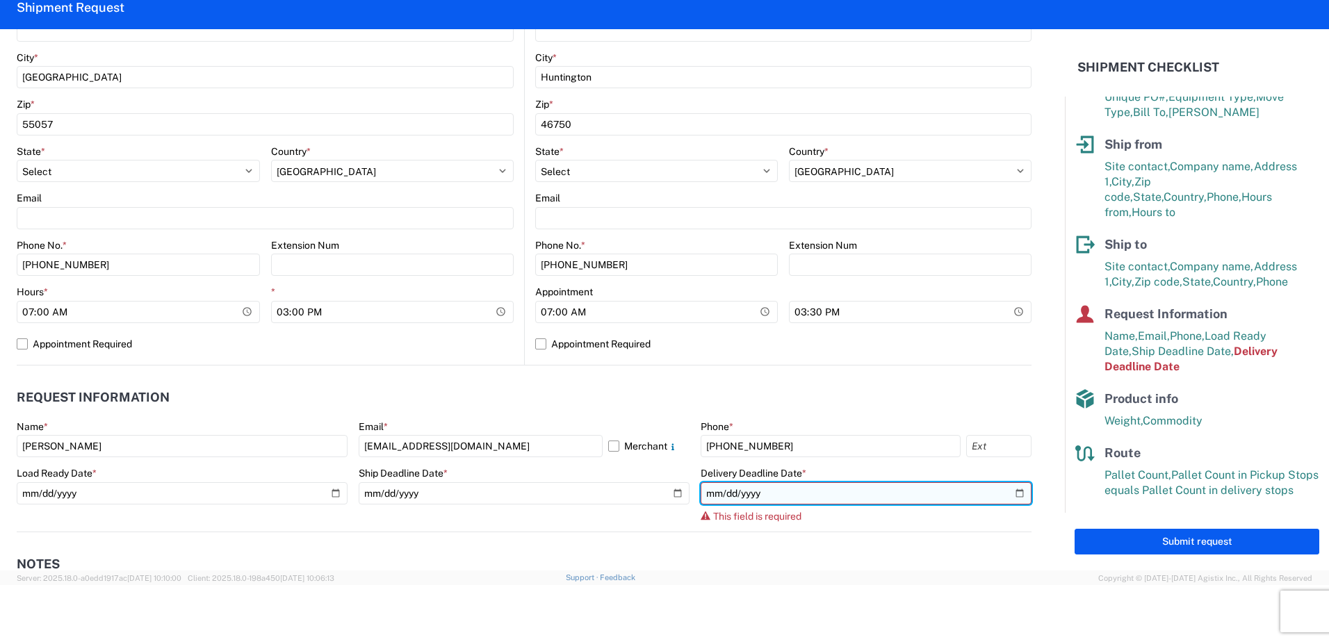
click at [1010, 490] on input "date" at bounding box center [866, 494] width 331 height 22
type input "[DATE]"
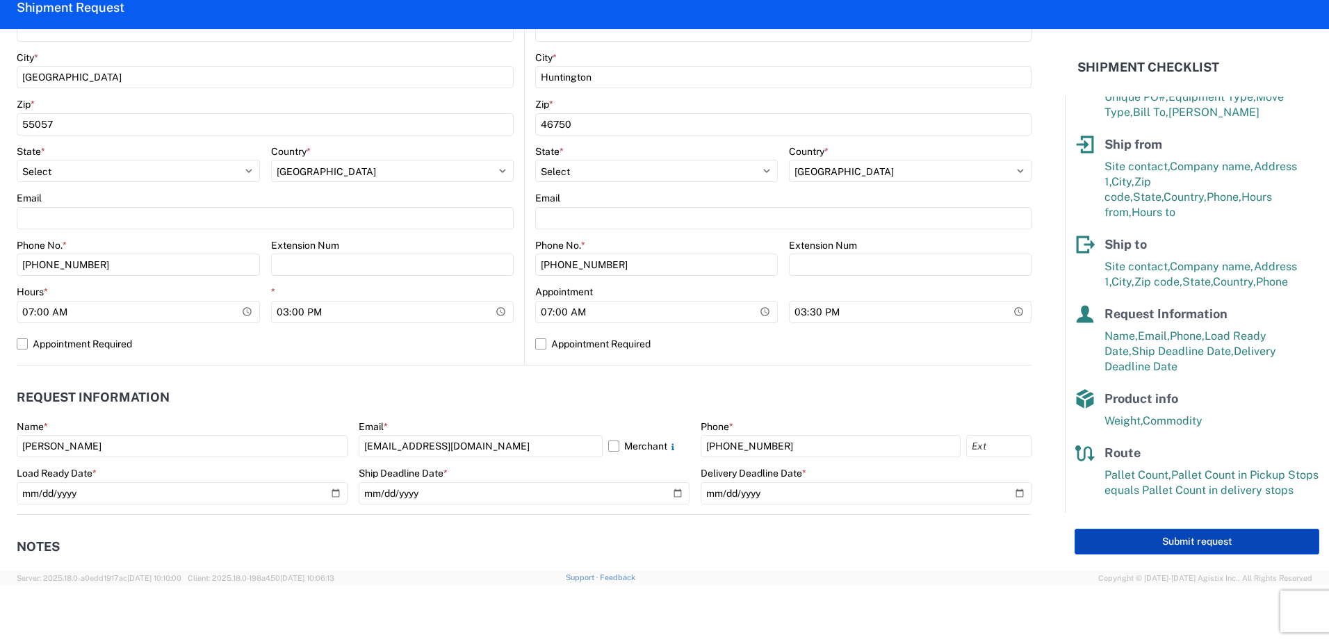
click at [1179, 541] on button "Submit request" at bounding box center [1197, 542] width 245 height 26
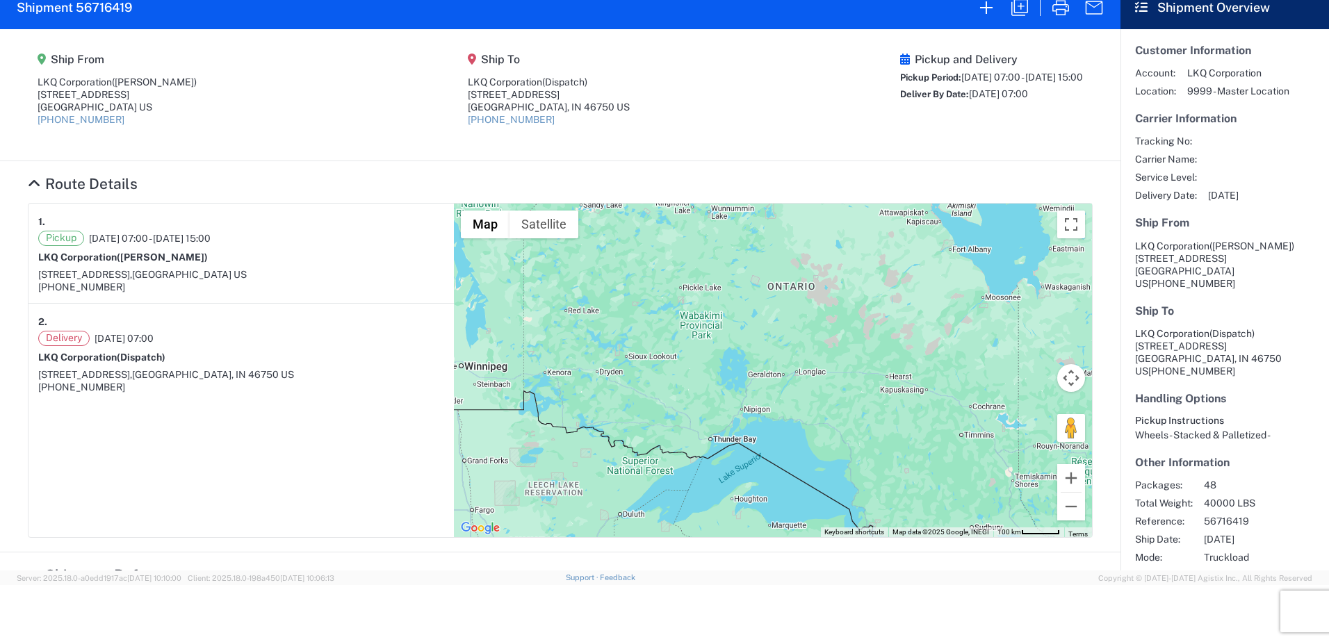
drag, startPoint x: 756, startPoint y: 281, endPoint x: 688, endPoint y: 605, distance: 331.1
click at [689, 606] on body "Home Shipment request Shipment tracking Shipment 56716419 Ship From LKQ Corpora…" at bounding box center [664, 321] width 1329 height 642
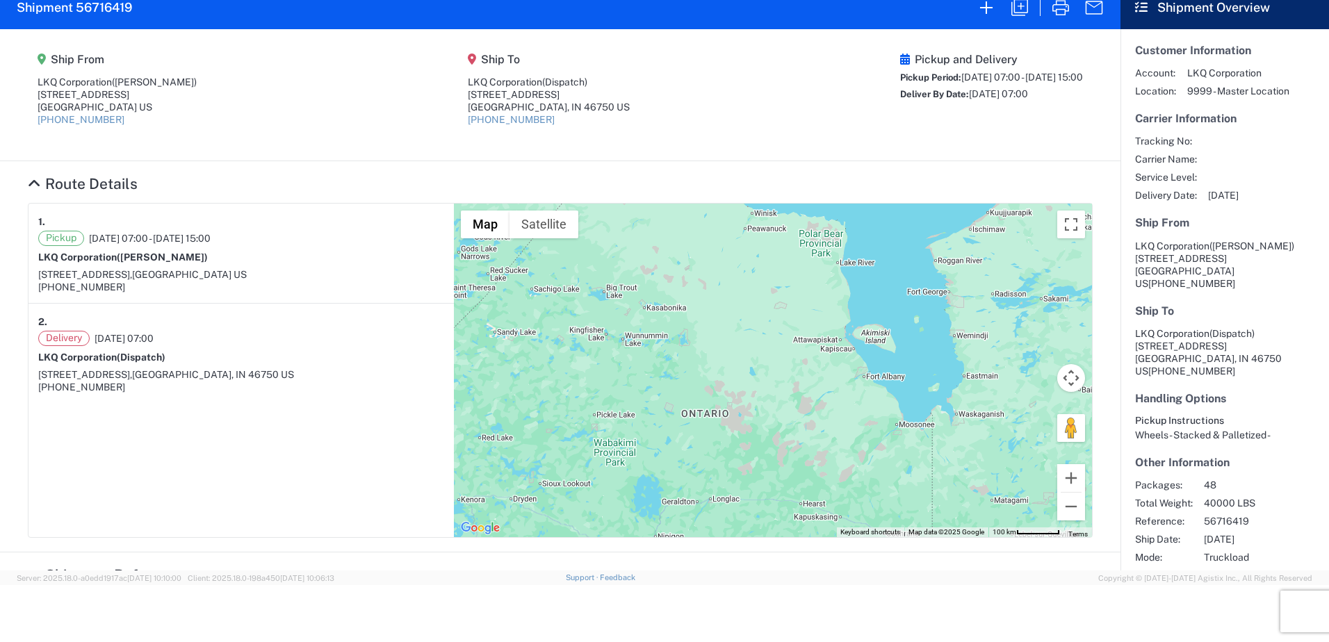
drag, startPoint x: 909, startPoint y: 414, endPoint x: 811, endPoint y: 549, distance: 167.2
click at [820, 544] on agx-collapsable-section "Route Details 1. Pickup [DATE] 07:00 - [DATE] 15:00 LKQ Corporation ([PERSON_NA…" at bounding box center [560, 356] width 1121 height 391
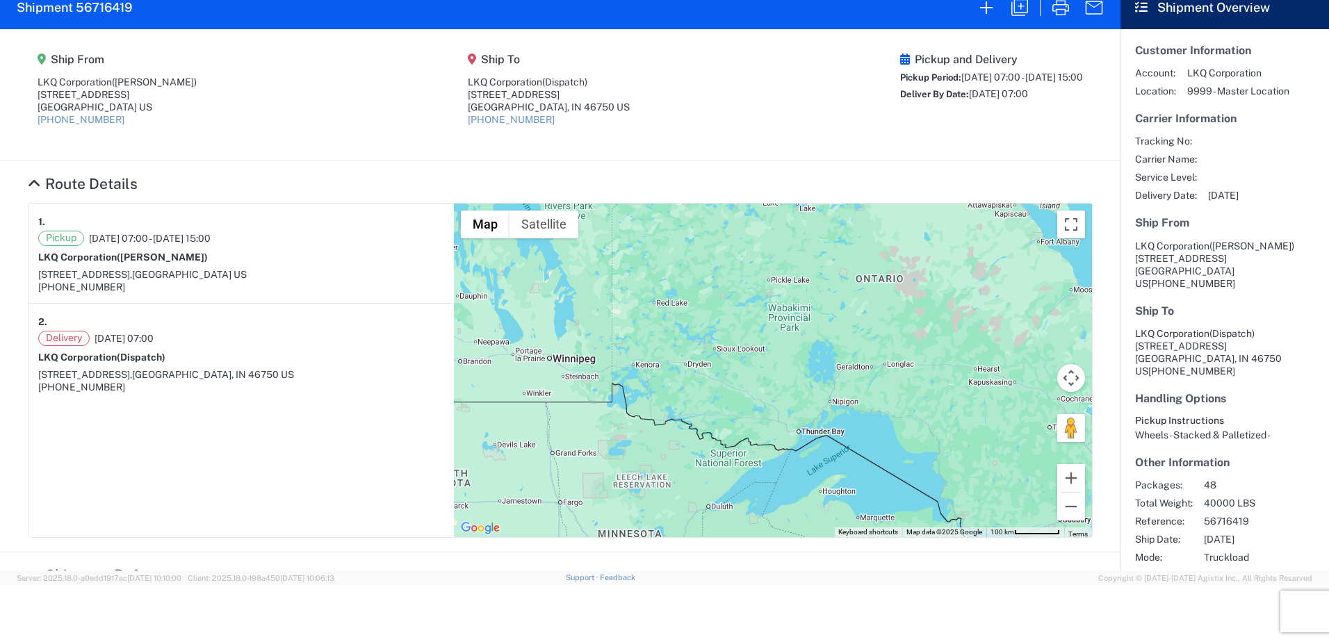
drag, startPoint x: 773, startPoint y: 310, endPoint x: 951, endPoint y: 186, distance: 216.8
click at [951, 186] on agx-collapsable-section "Route Details 1. Pickup [DATE] 07:00 - [DATE] 15:00 LKQ Corporation ([PERSON_NA…" at bounding box center [560, 356] width 1121 height 391
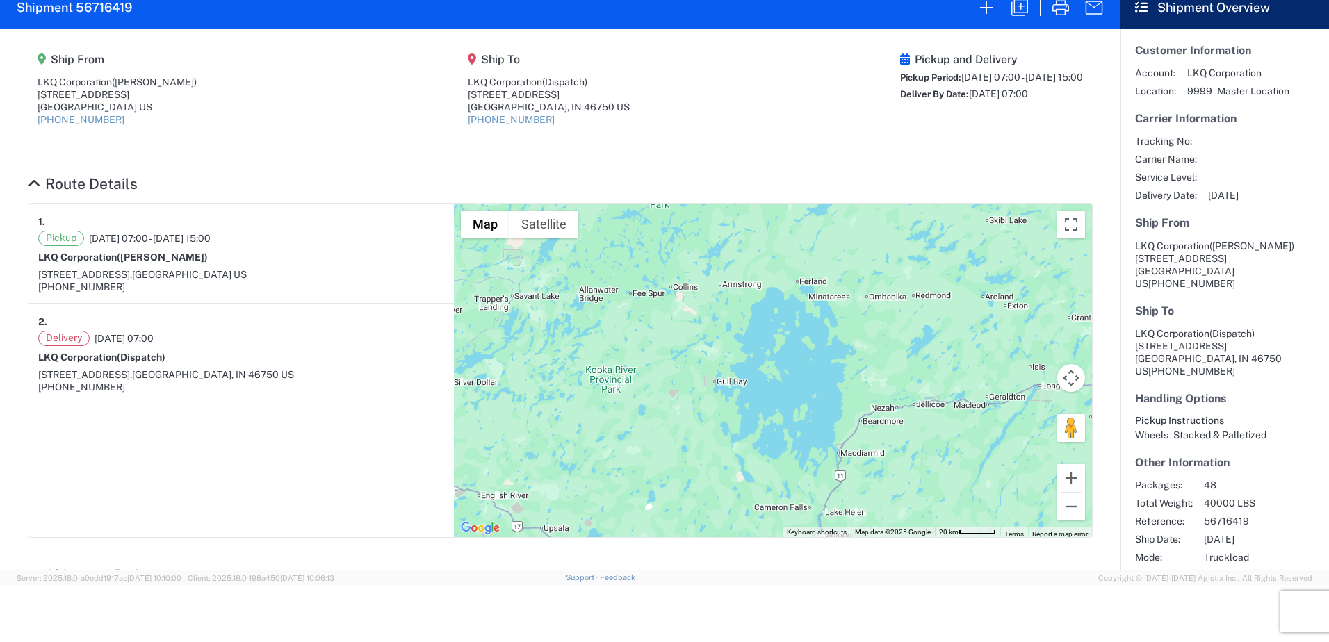
drag, startPoint x: 852, startPoint y: 443, endPoint x: 944, endPoint y: 455, distance: 92.6
click at [944, 455] on div at bounding box center [773, 371] width 638 height 334
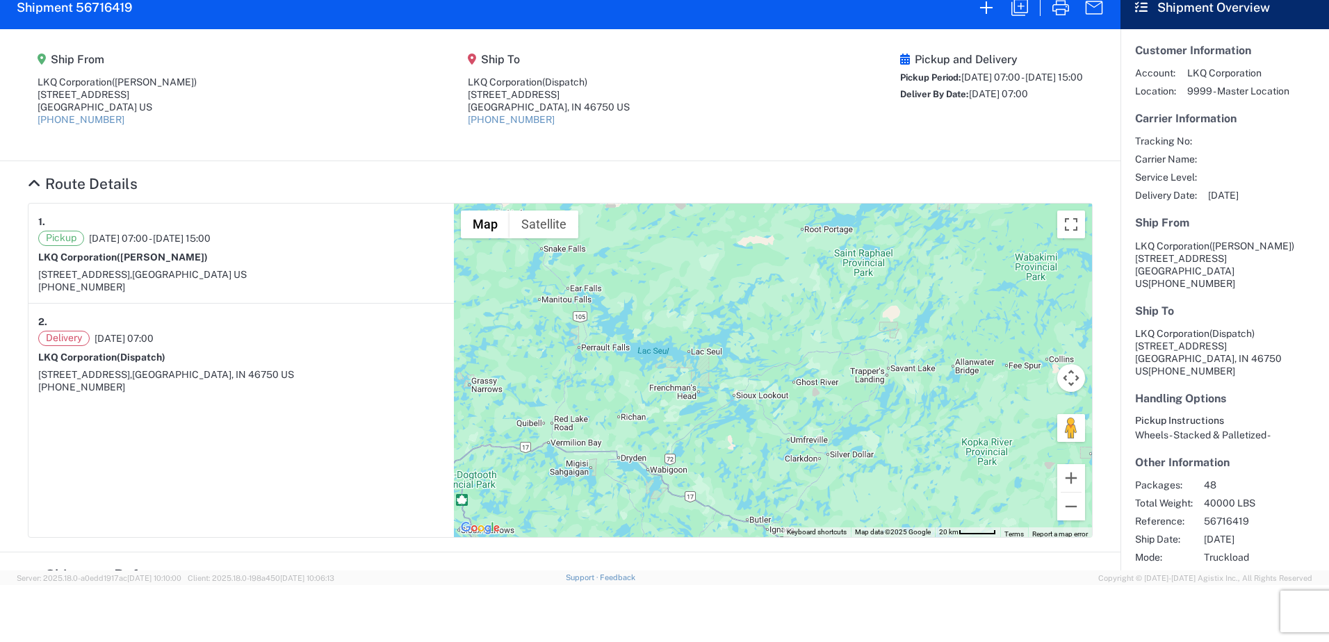
drag, startPoint x: 570, startPoint y: 378, endPoint x: 718, endPoint y: 359, distance: 149.3
click at [718, 359] on div at bounding box center [773, 371] width 638 height 334
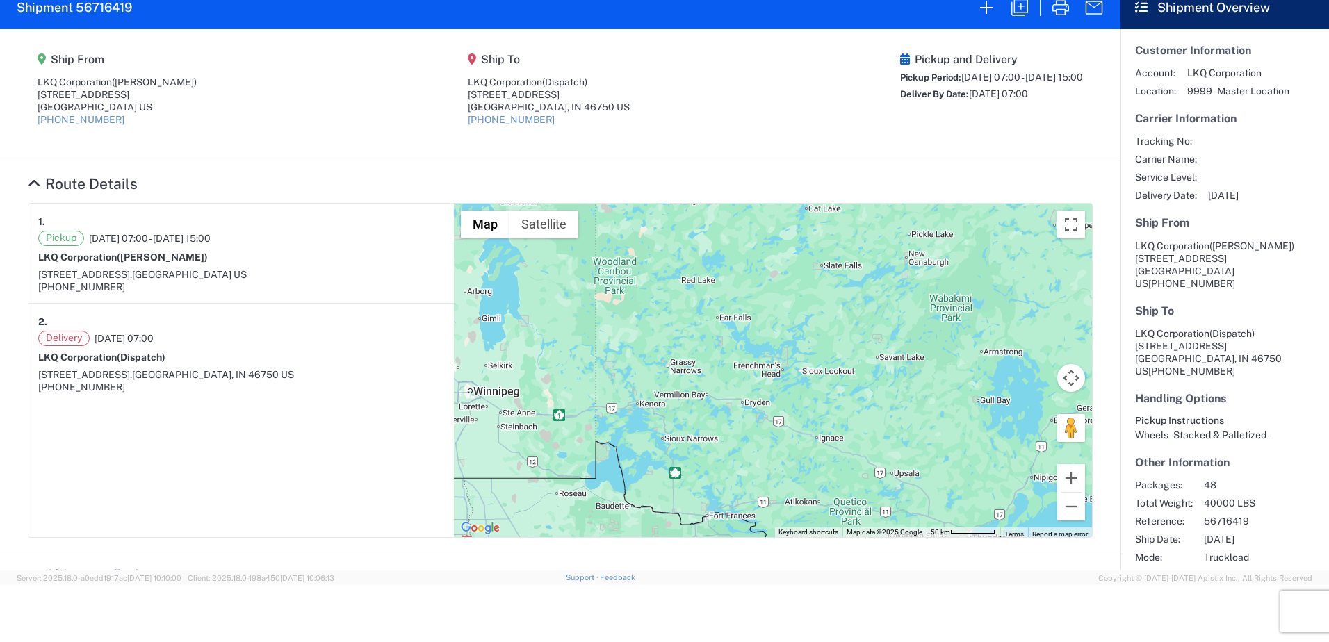
click at [631, 417] on div at bounding box center [773, 371] width 638 height 334
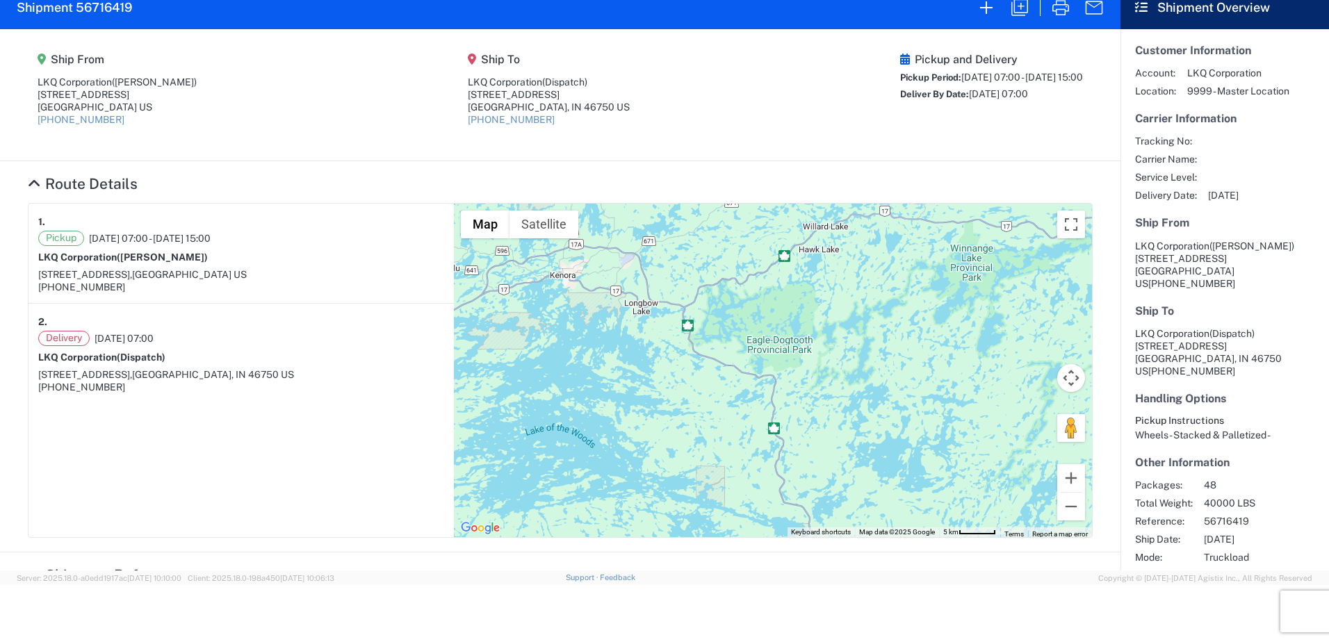
drag, startPoint x: 629, startPoint y: 421, endPoint x: 631, endPoint y: 330, distance: 90.4
click at [633, 328] on div at bounding box center [773, 371] width 638 height 334
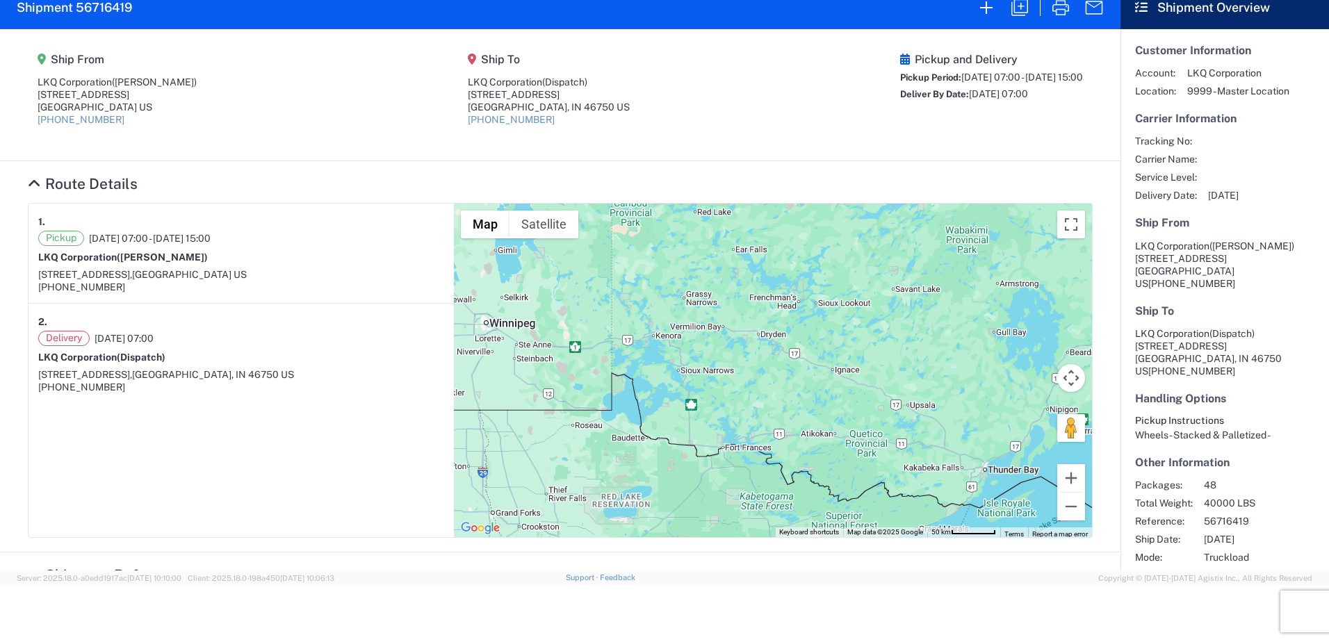
drag, startPoint x: 919, startPoint y: 350, endPoint x: 709, endPoint y: 356, distance: 209.4
click at [709, 356] on div at bounding box center [773, 371] width 638 height 334
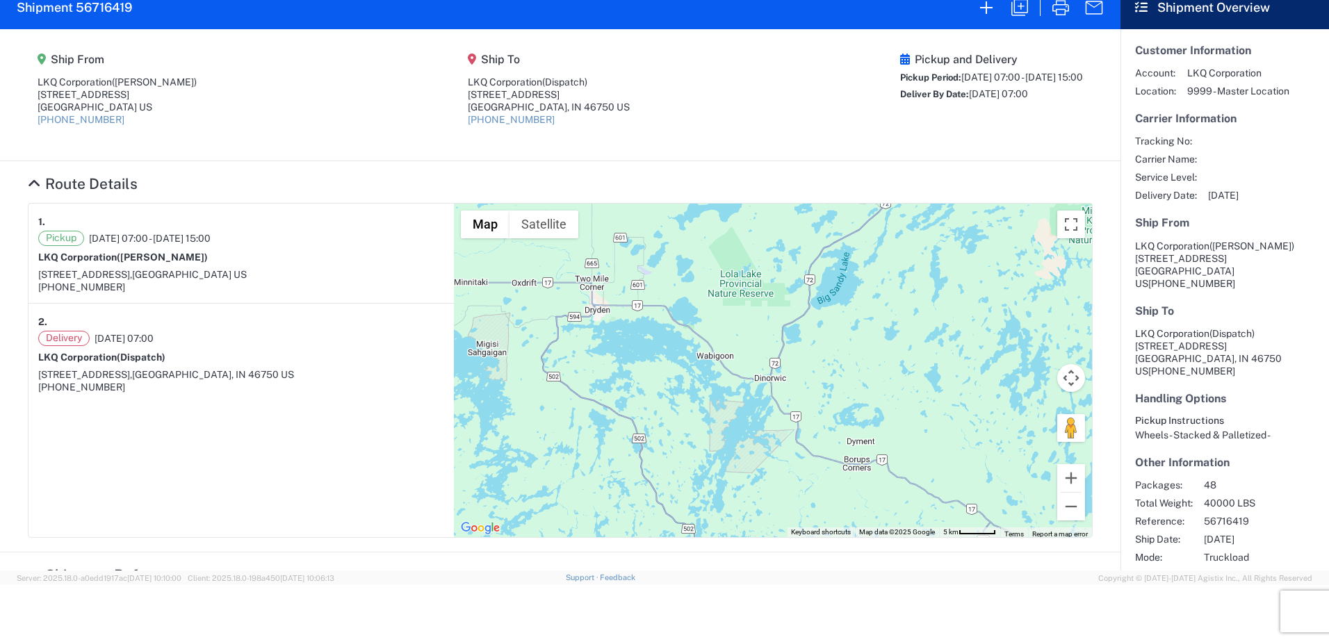
drag, startPoint x: 792, startPoint y: 346, endPoint x: 759, endPoint y: 599, distance: 255.3
click at [759, 599] on body "Home Shipment request Shipment tracking Shipment 56716419 Ship From LKQ Corpora…" at bounding box center [664, 321] width 1329 height 642
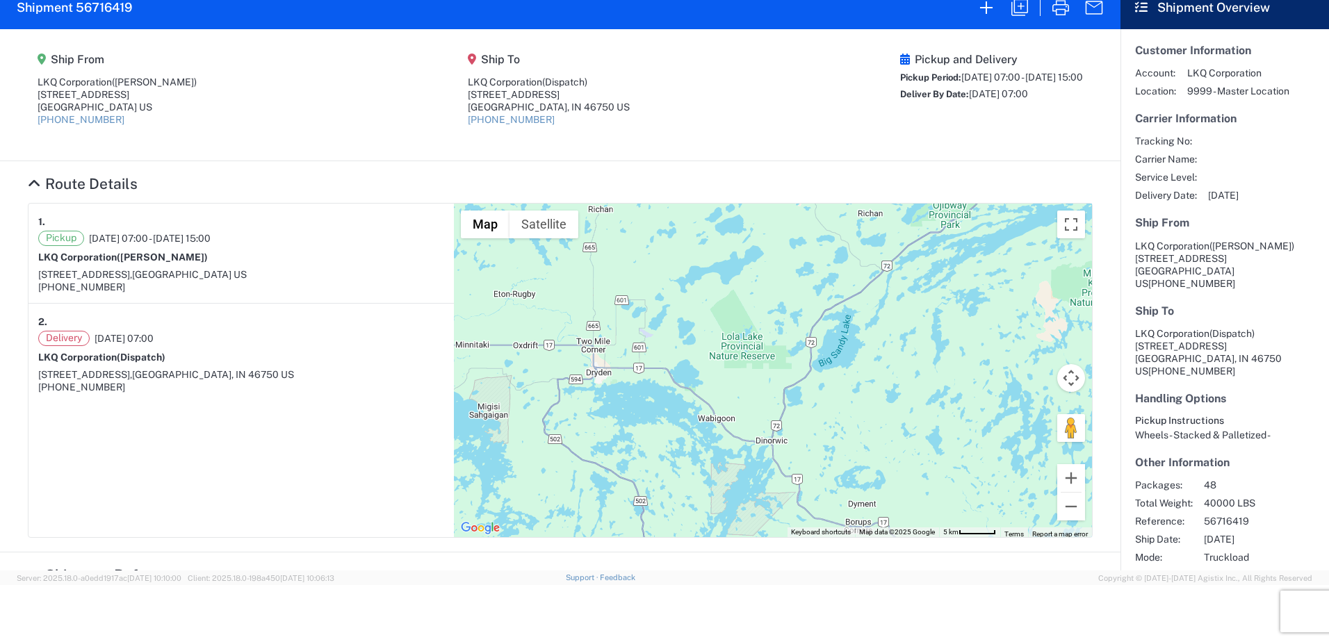
drag, startPoint x: 839, startPoint y: 383, endPoint x: 840, endPoint y: 447, distance: 64.0
click at [840, 447] on div at bounding box center [773, 371] width 638 height 334
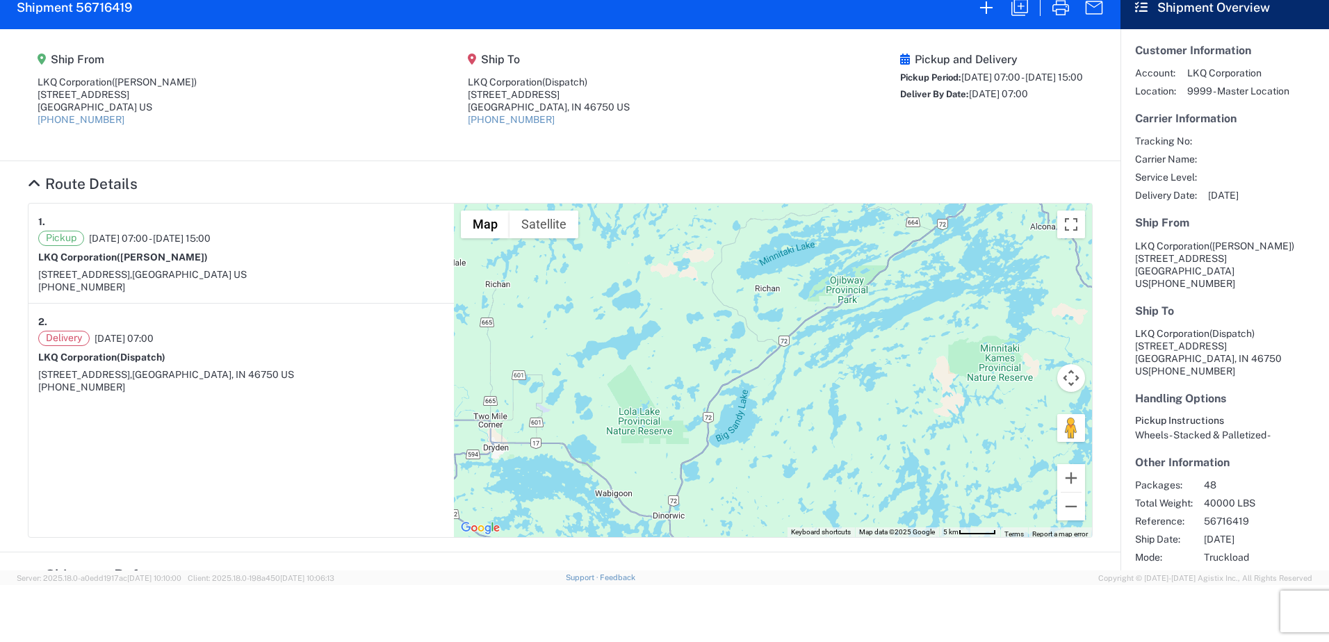
drag, startPoint x: 898, startPoint y: 408, endPoint x: 794, endPoint y: 484, distance: 128.9
click at [794, 484] on div at bounding box center [773, 371] width 638 height 334
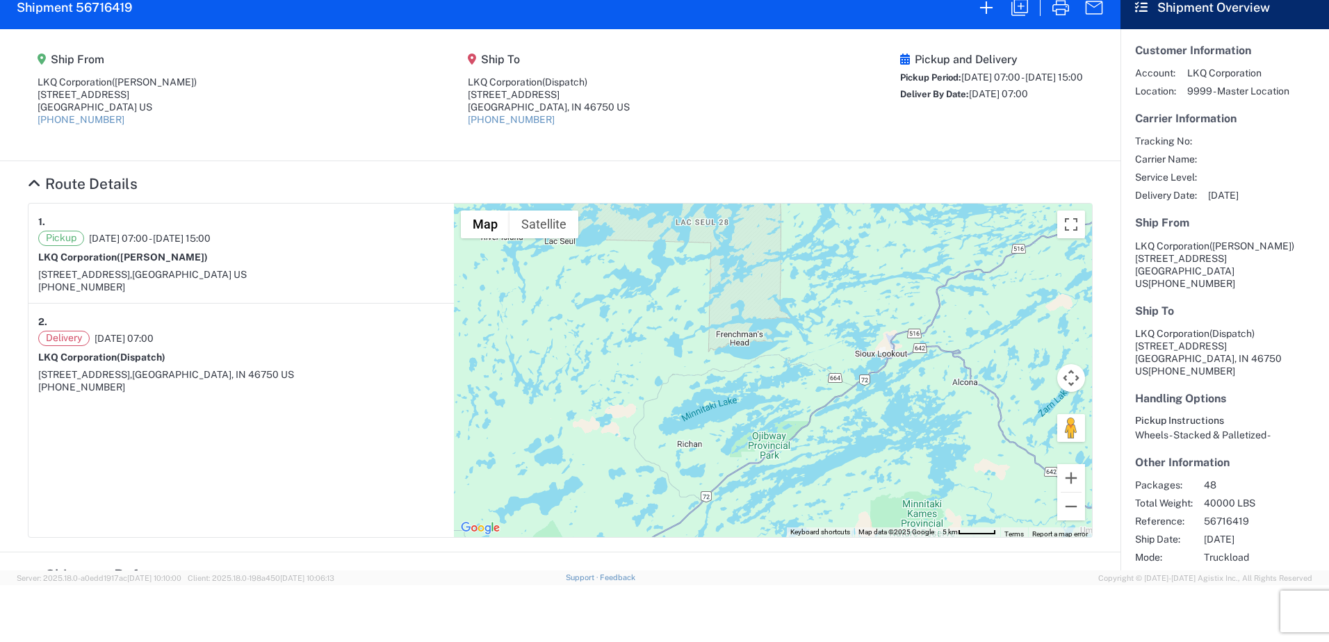
drag, startPoint x: 833, startPoint y: 432, endPoint x: 762, endPoint y: 565, distance: 149.9
click at [762, 575] on agx-forms-host "Home Shipment request Shipment tracking Shipment 56716419 Ship From LKQ Corpora…" at bounding box center [664, 264] width 1329 height 642
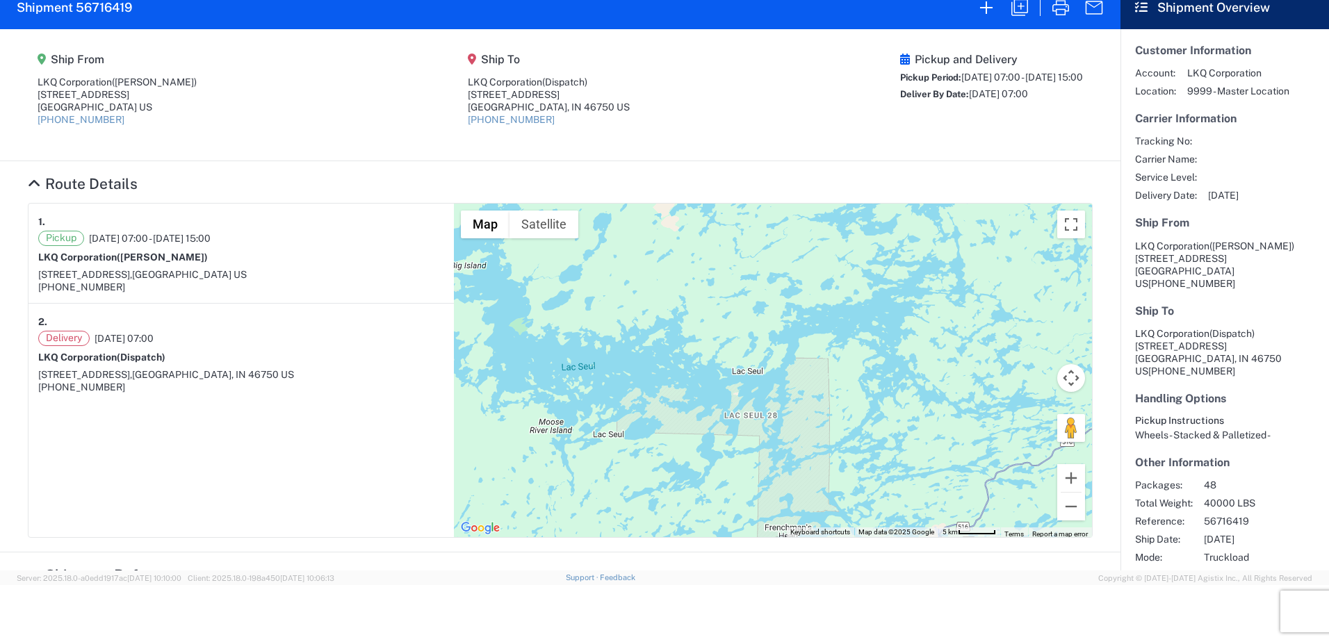
drag, startPoint x: 817, startPoint y: 374, endPoint x: 866, endPoint y: 571, distance: 202.9
click at [866, 571] on agx-forms-host "Home Shipment request Shipment tracking Shipment 56716419 Ship From LKQ Corpora…" at bounding box center [664, 264] width 1329 height 642
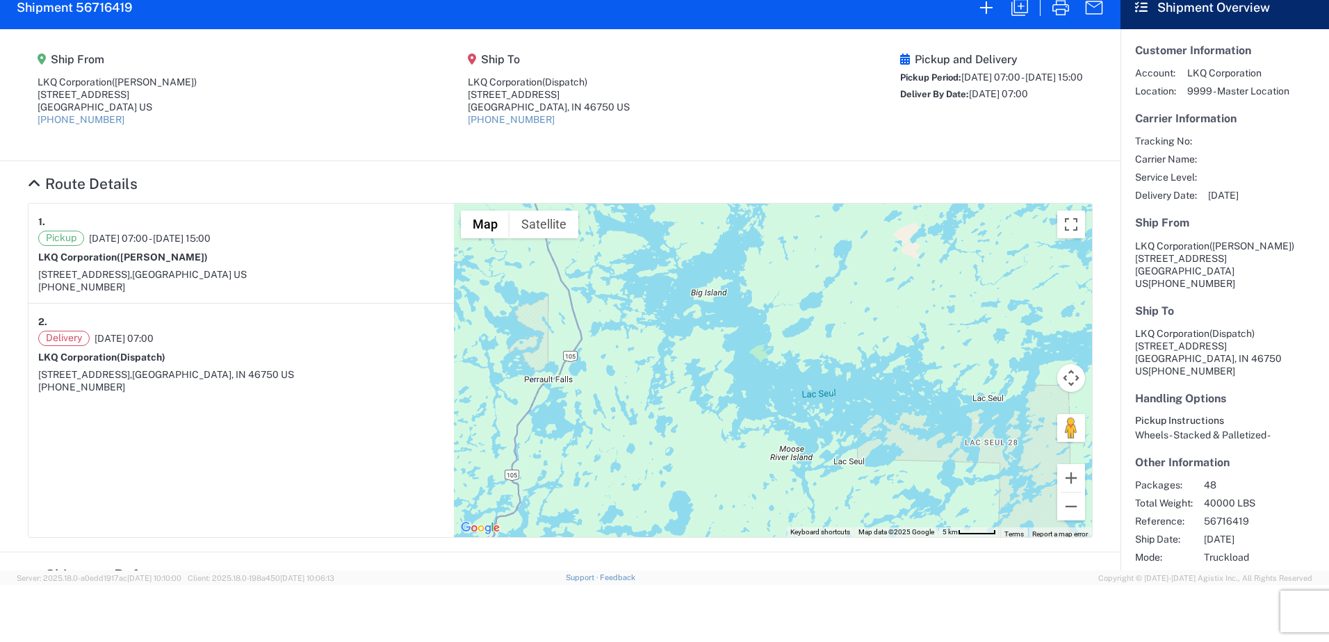
drag, startPoint x: 728, startPoint y: 480, endPoint x: 970, endPoint y: 508, distance: 243.6
click at [970, 508] on div at bounding box center [773, 371] width 638 height 334
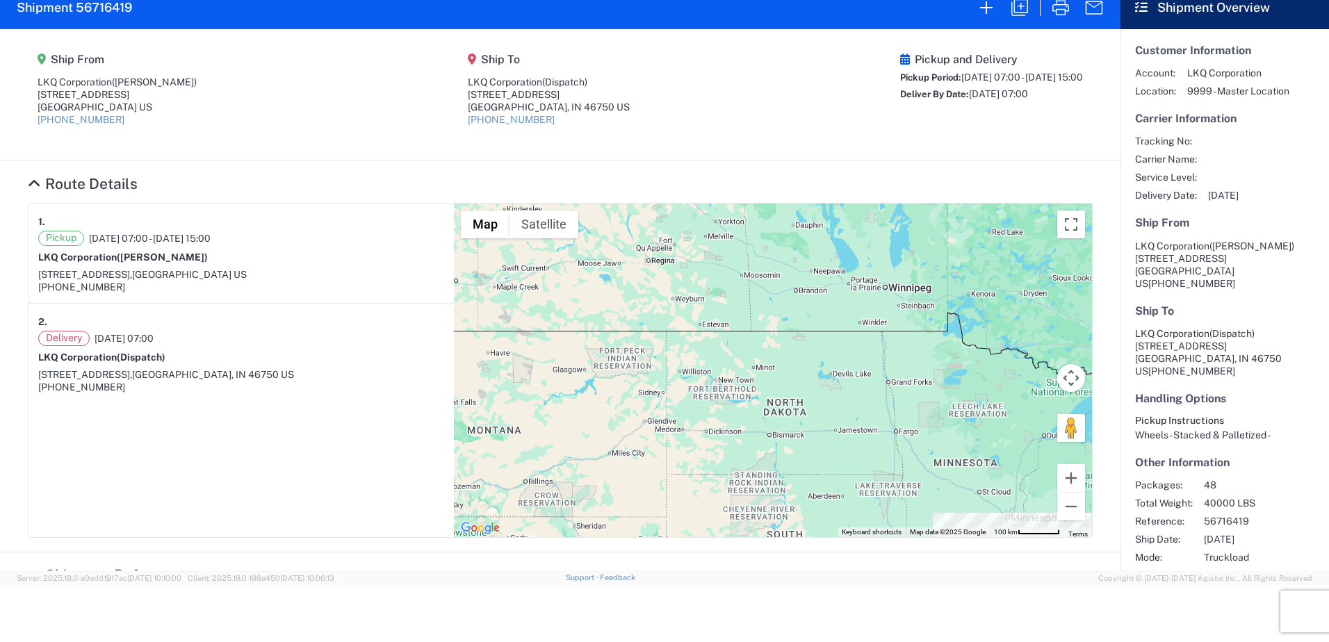
click at [977, 122] on div "Pickup and Delivery Pickup Period: [DATE] 07:00 - [DATE] 15:00 Deliver By Date:…" at bounding box center [991, 95] width 183 height 84
click at [766, 108] on agx-shipment-main-routing-info "Ship From LKQ Corporation ([PERSON_NAME]) [STREET_ADDRESS] US [PHONE_NUMBER] Sh…" at bounding box center [560, 95] width 1065 height 104
